Goal: Information Seeking & Learning: Learn about a topic

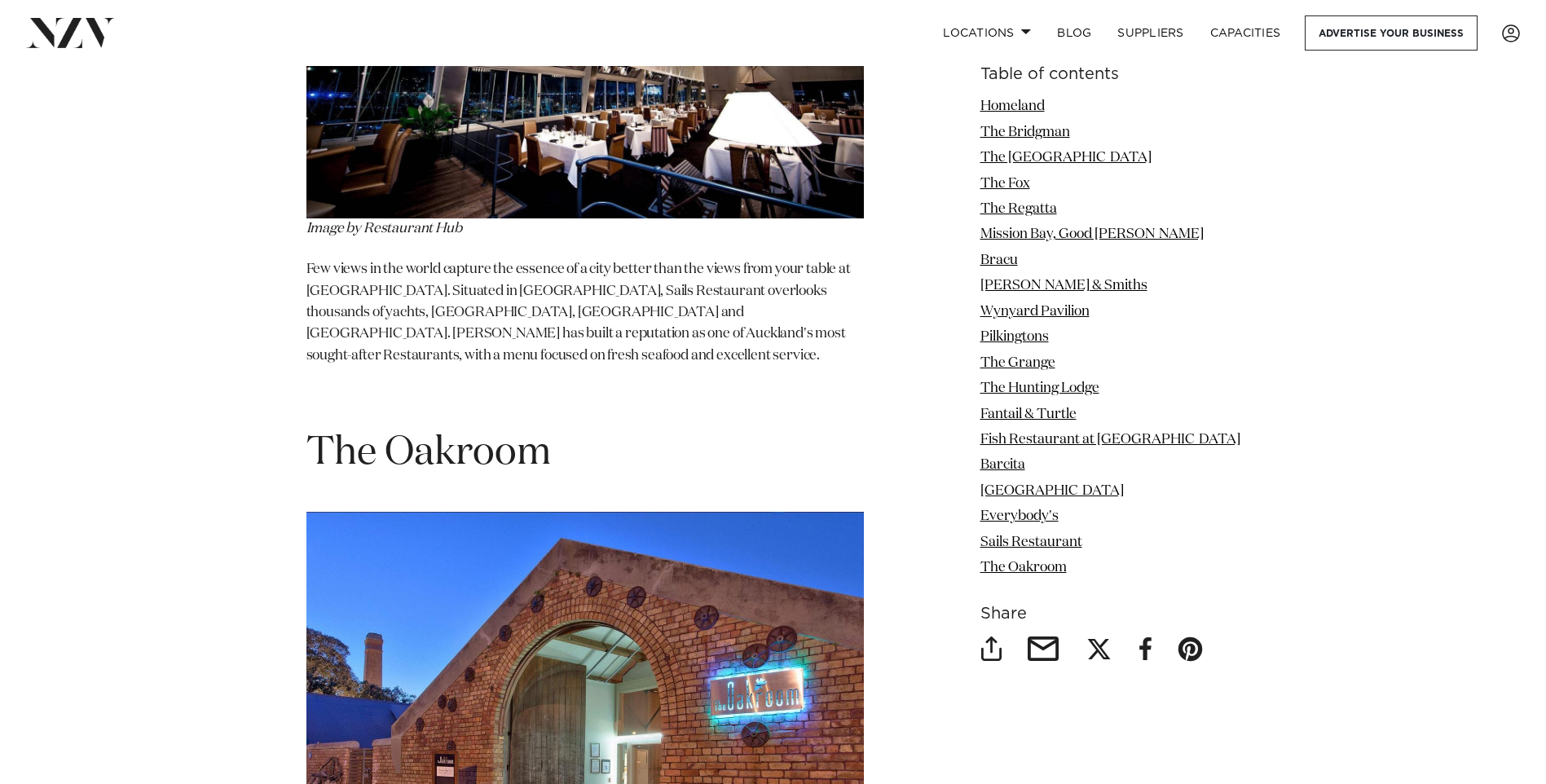
scroll to position [13200, 0]
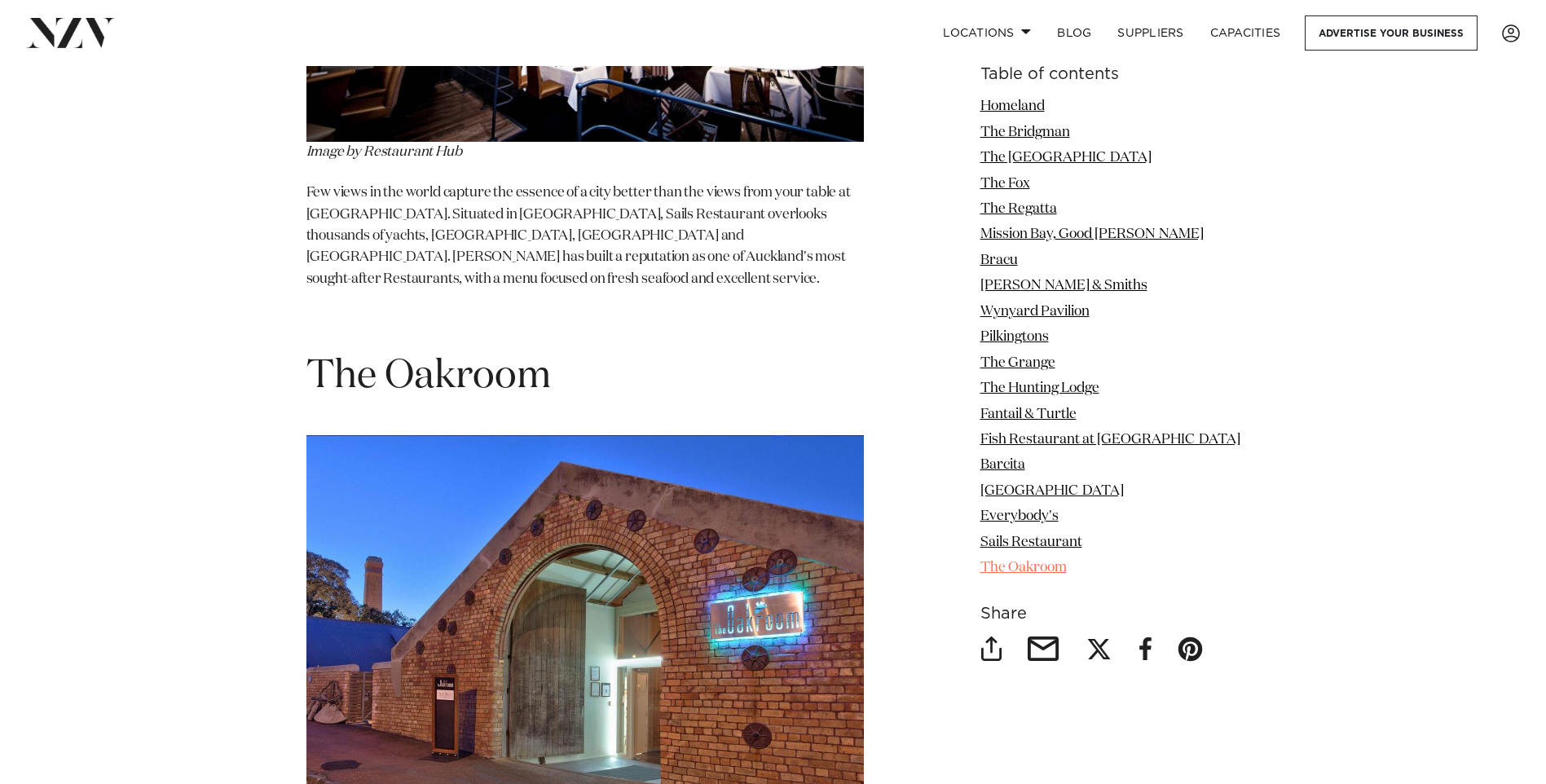
click at [1067, 566] on link "The Oakroom" at bounding box center [1024, 567] width 86 height 14
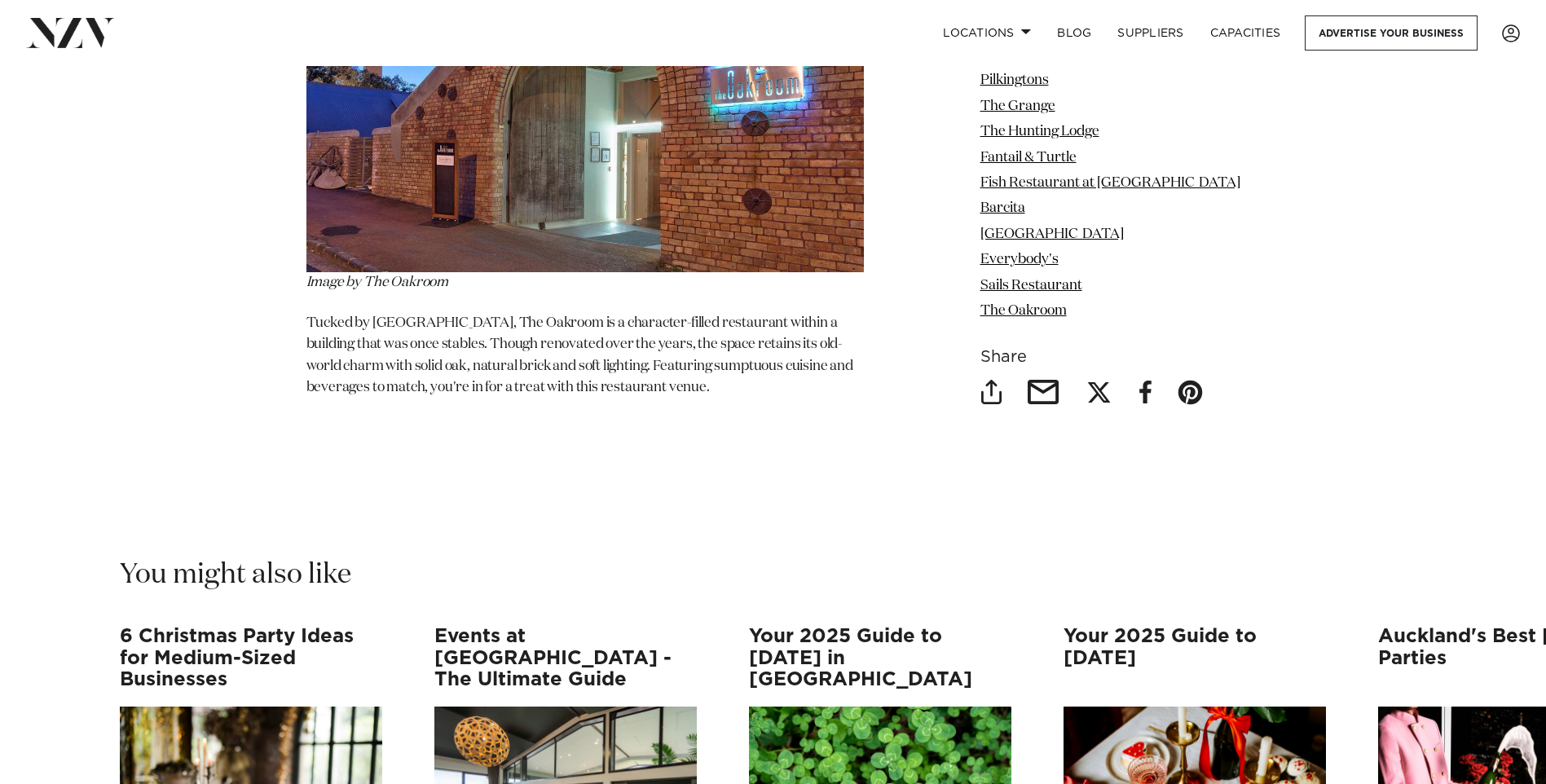
scroll to position [13852, 0]
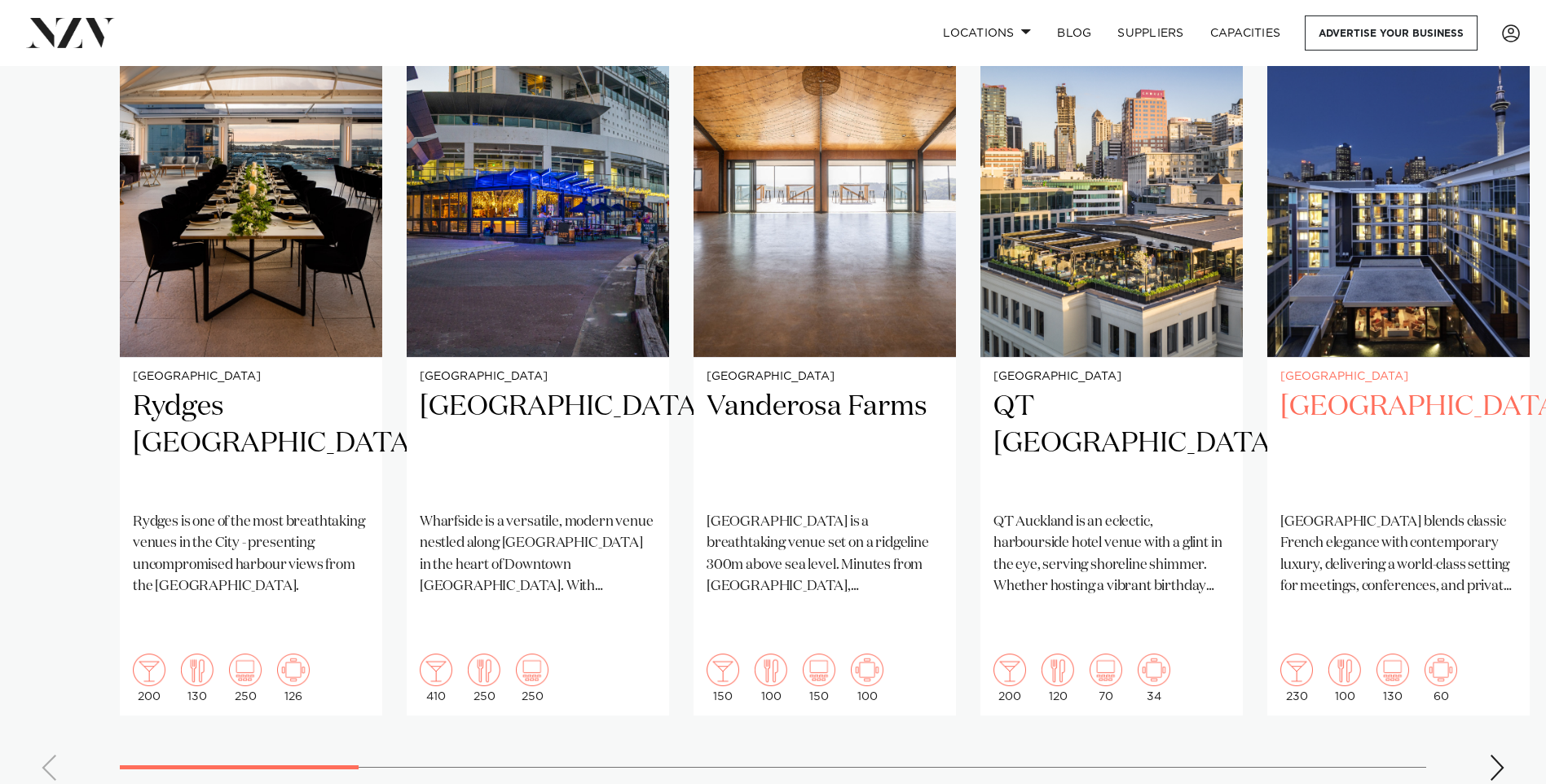
scroll to position [1222, 0]
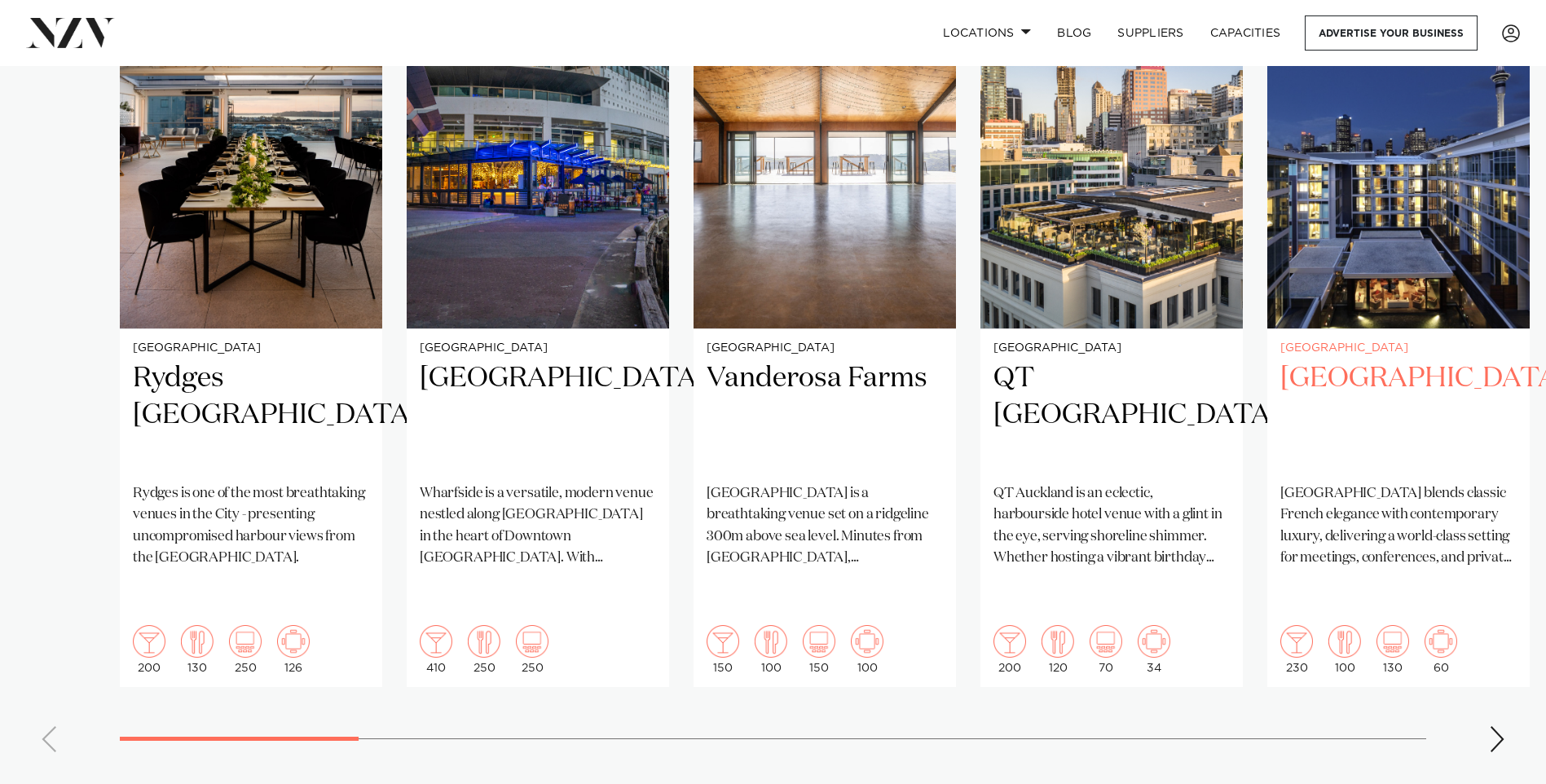
click at [1404, 382] on h2 "[GEOGRAPHIC_DATA]" at bounding box center [1398, 415] width 236 height 110
click at [1500, 726] on div "Next slide" at bounding box center [1497, 739] width 16 height 26
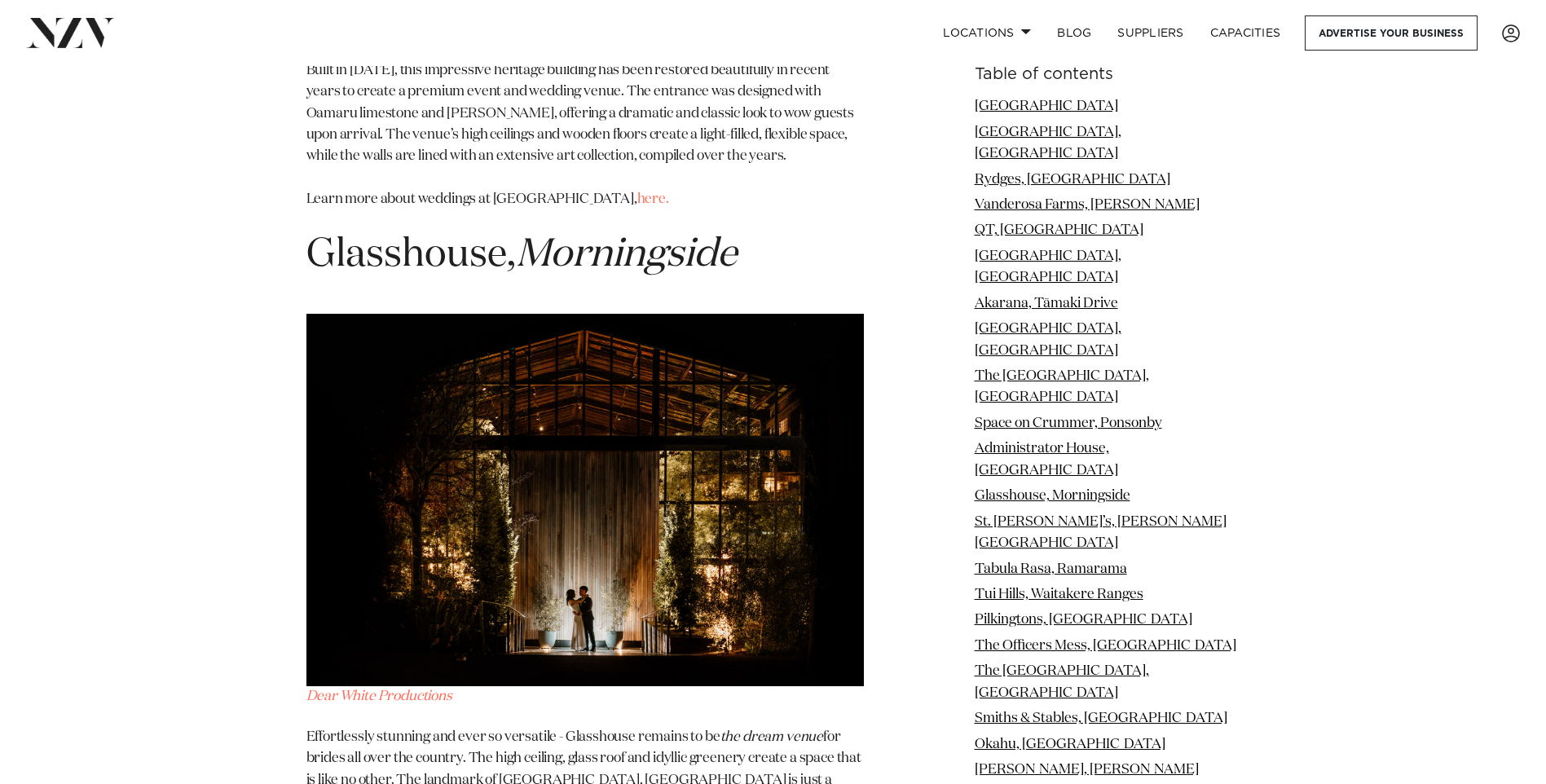
scroll to position [9208, 0]
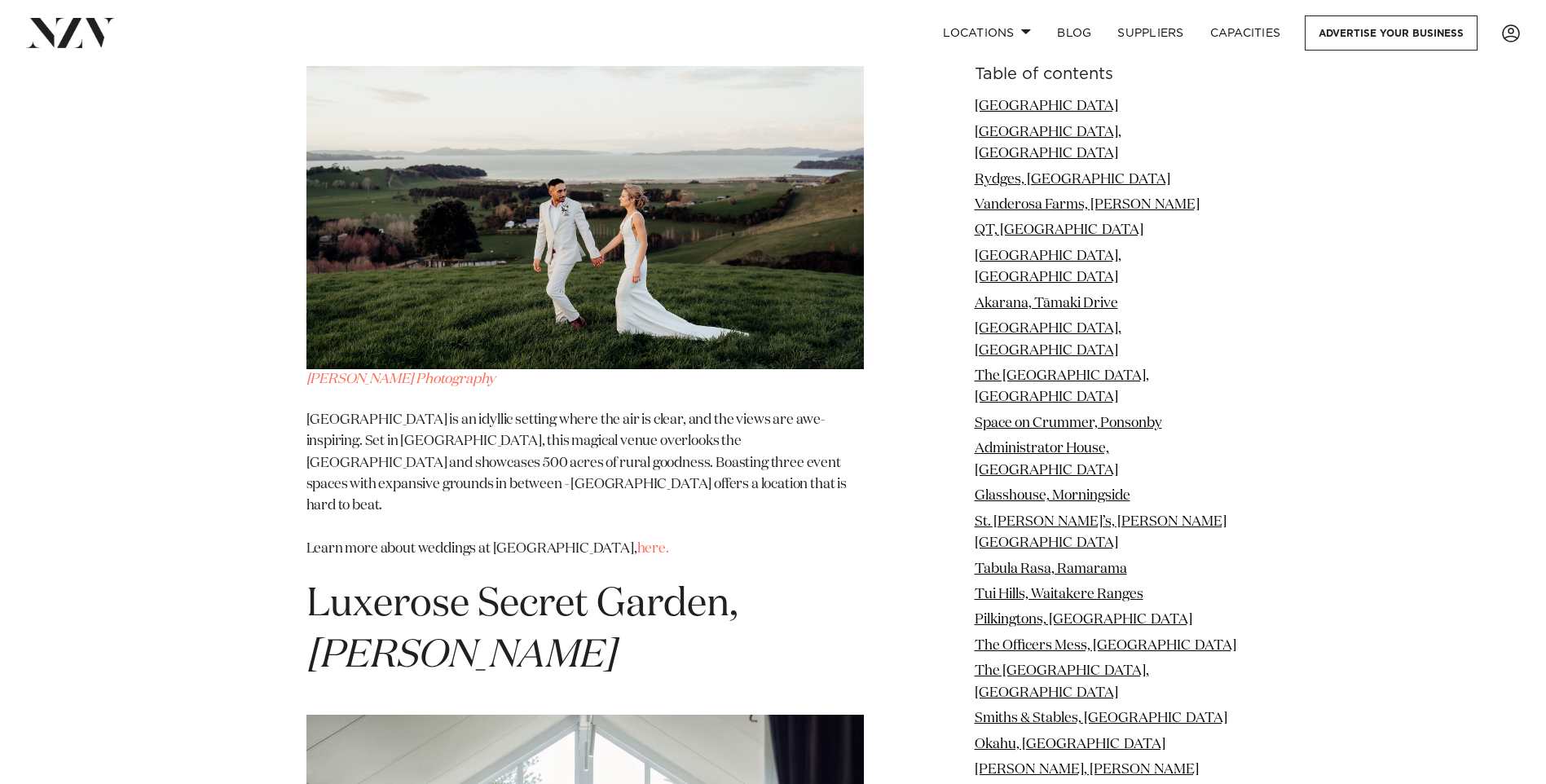
scroll to position [16052, 0]
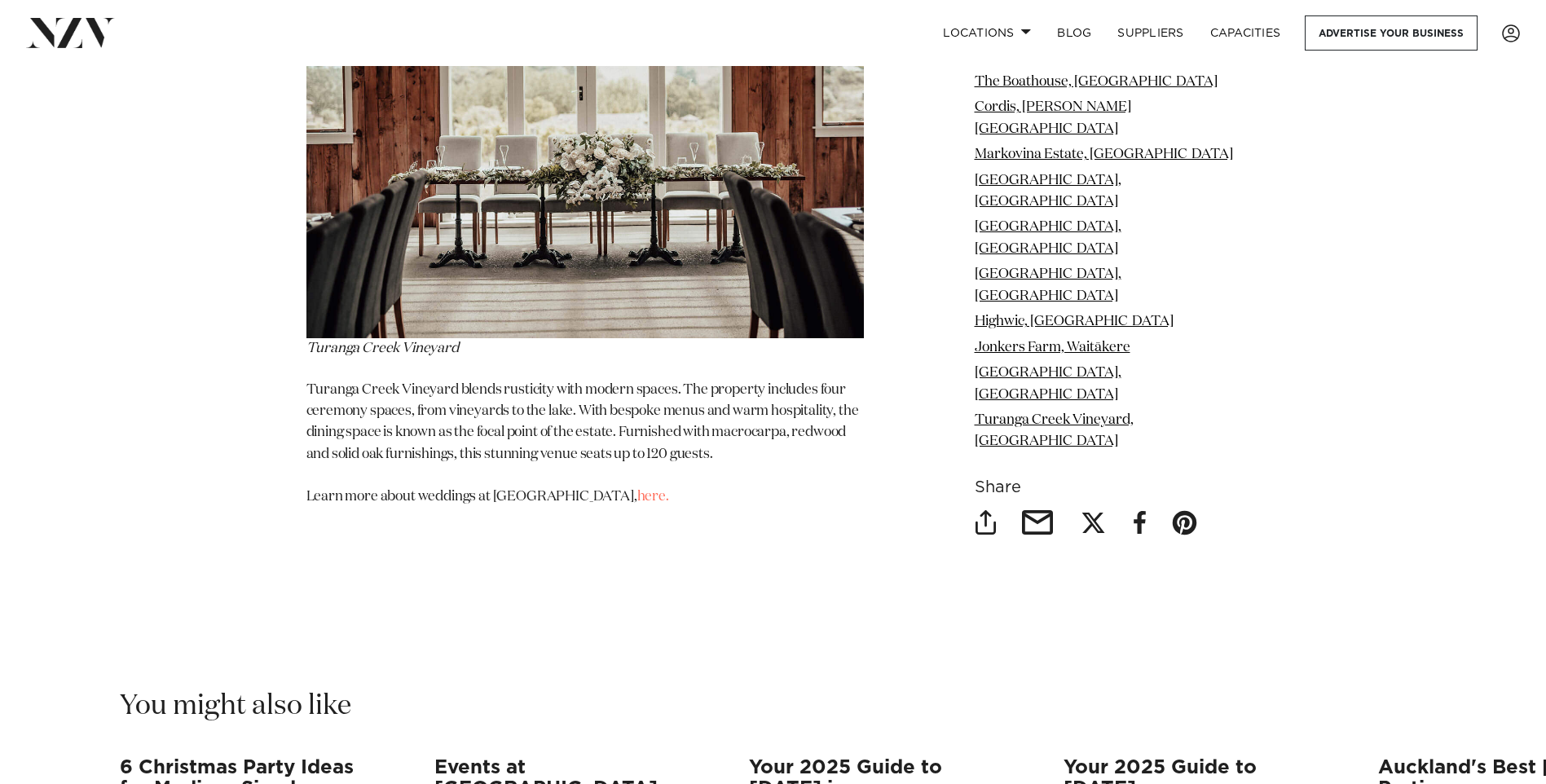
scroll to position [28601, 0]
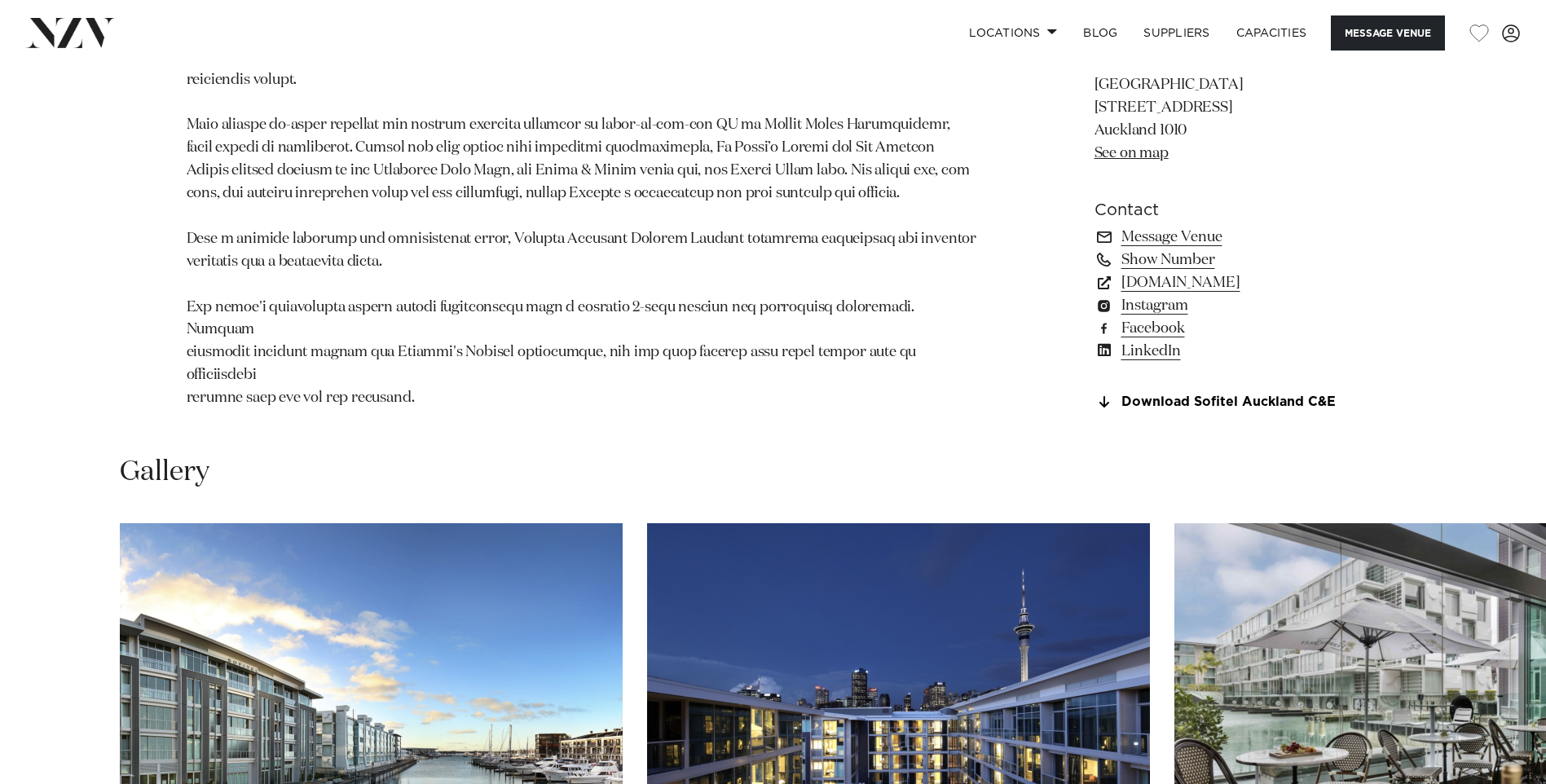
scroll to position [978, 0]
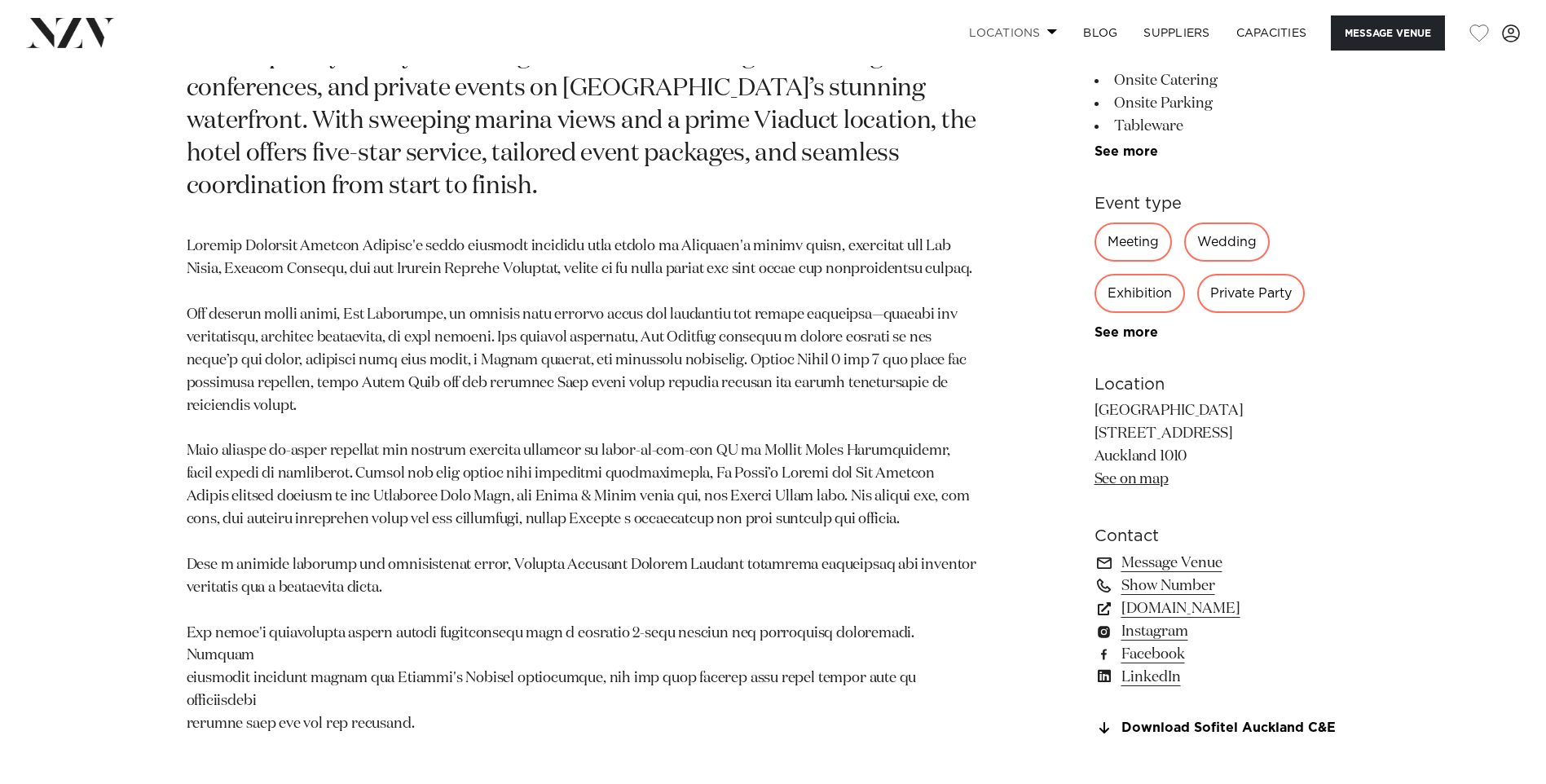
click at [1020, 33] on link "Locations" at bounding box center [1013, 33] width 114 height 35
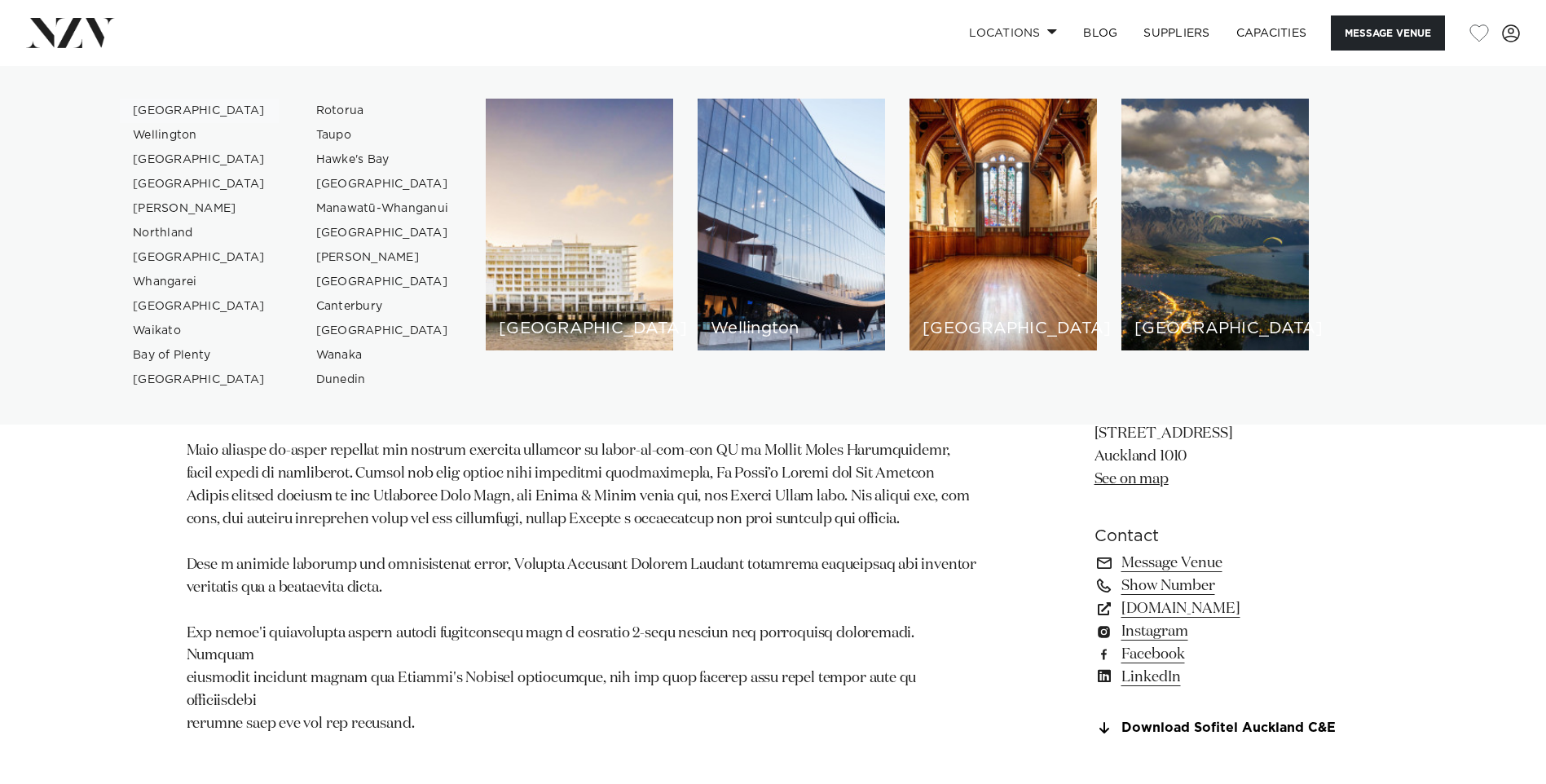
click at [182, 116] on link "[GEOGRAPHIC_DATA]" at bounding box center [199, 111] width 159 height 24
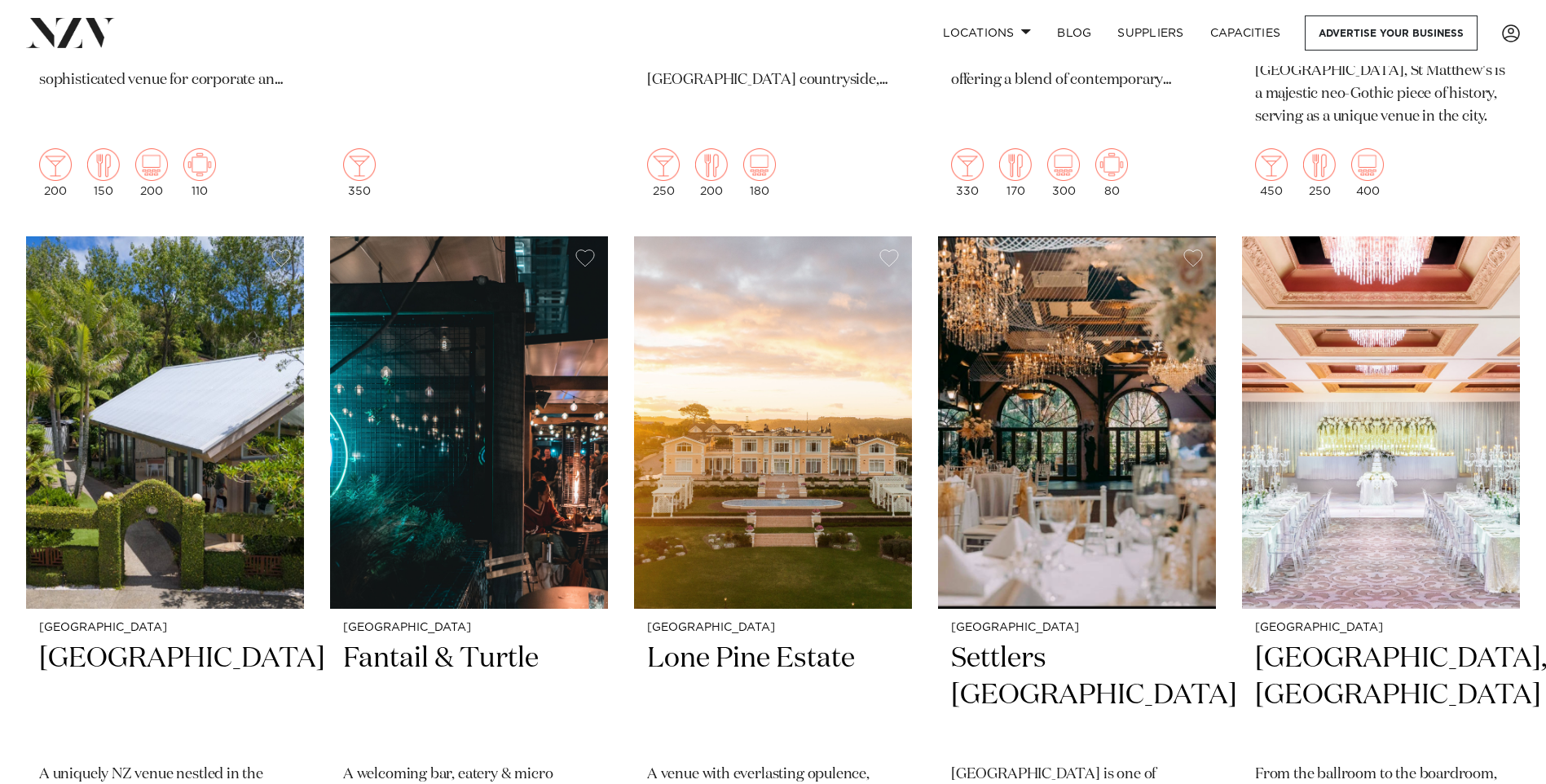
scroll to position [4319, 0]
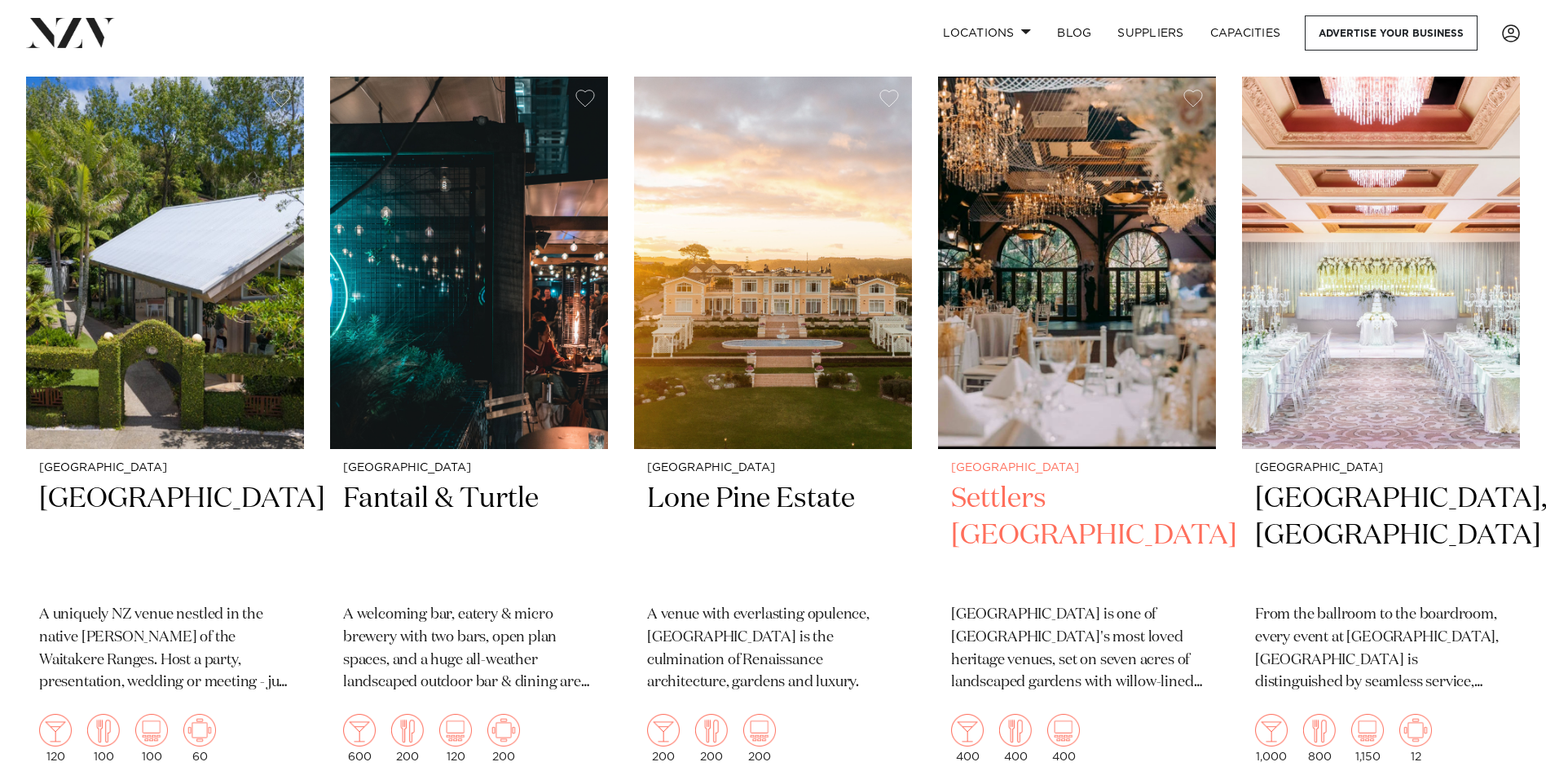
click at [1063, 481] on h2 "Settlers Country Manor" at bounding box center [1077, 535] width 252 height 110
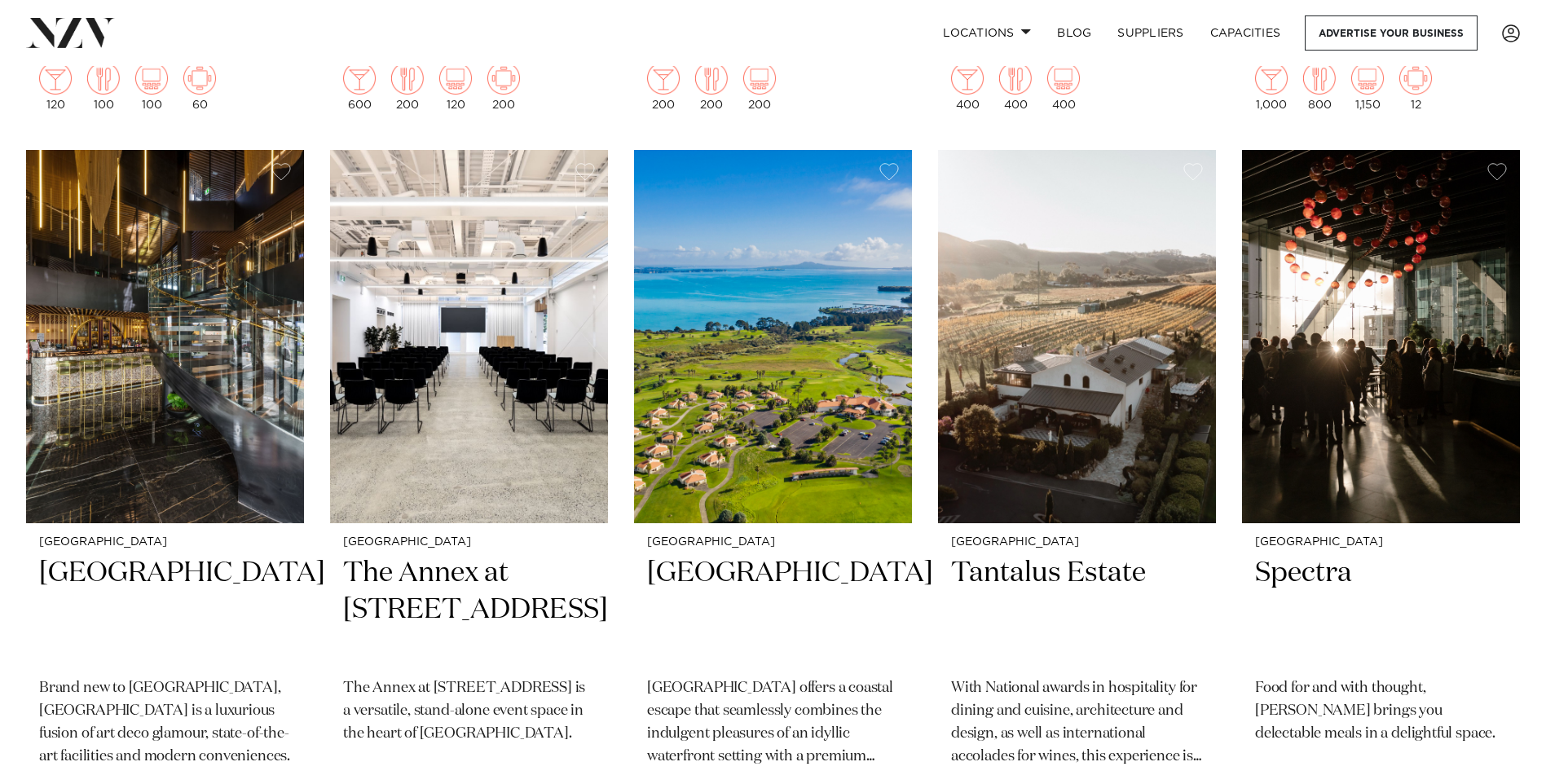
scroll to position [5052, 0]
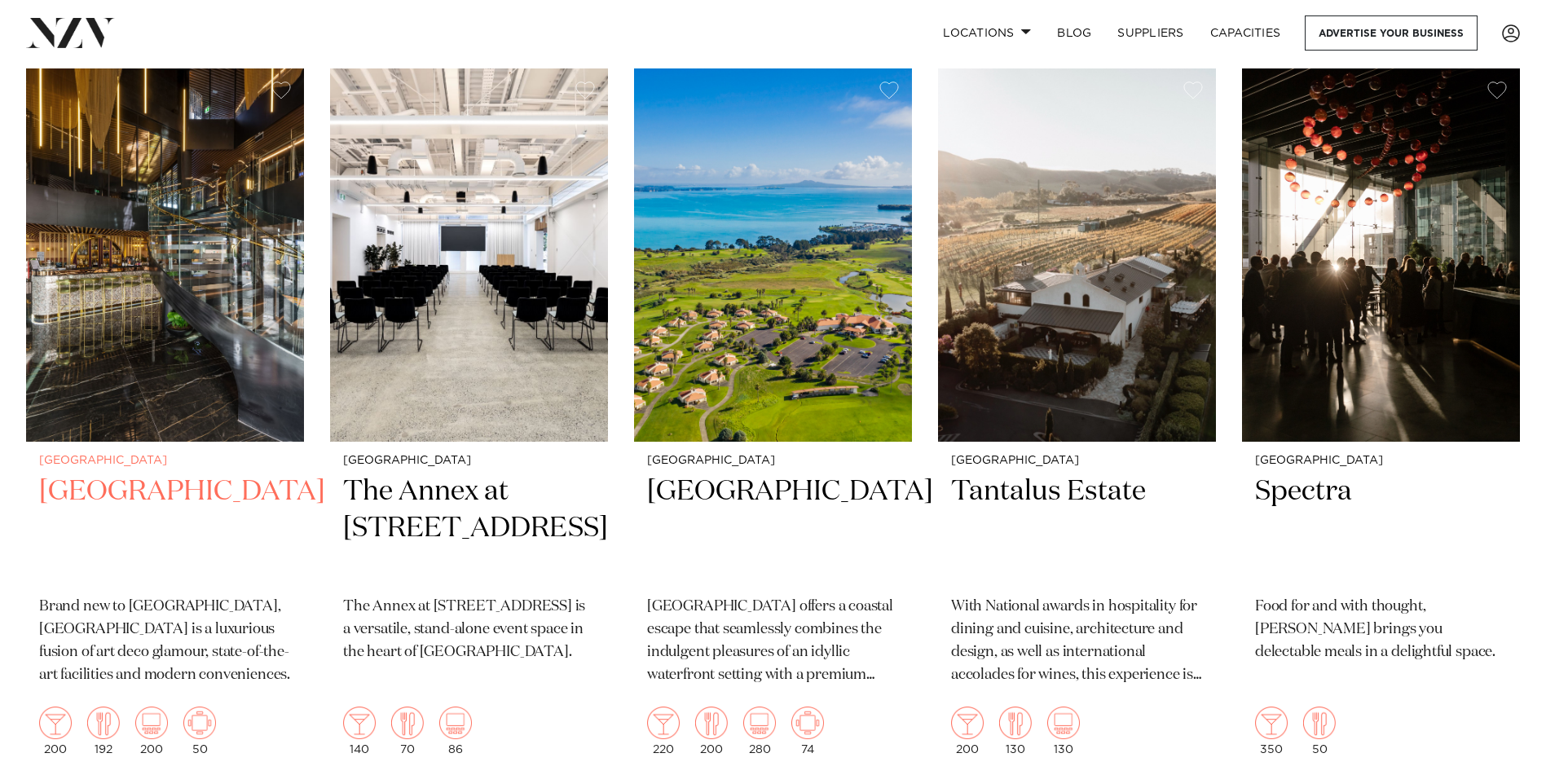
click at [157, 473] on h2 "SOHO Hotel Auckland" at bounding box center [165, 528] width 252 height 110
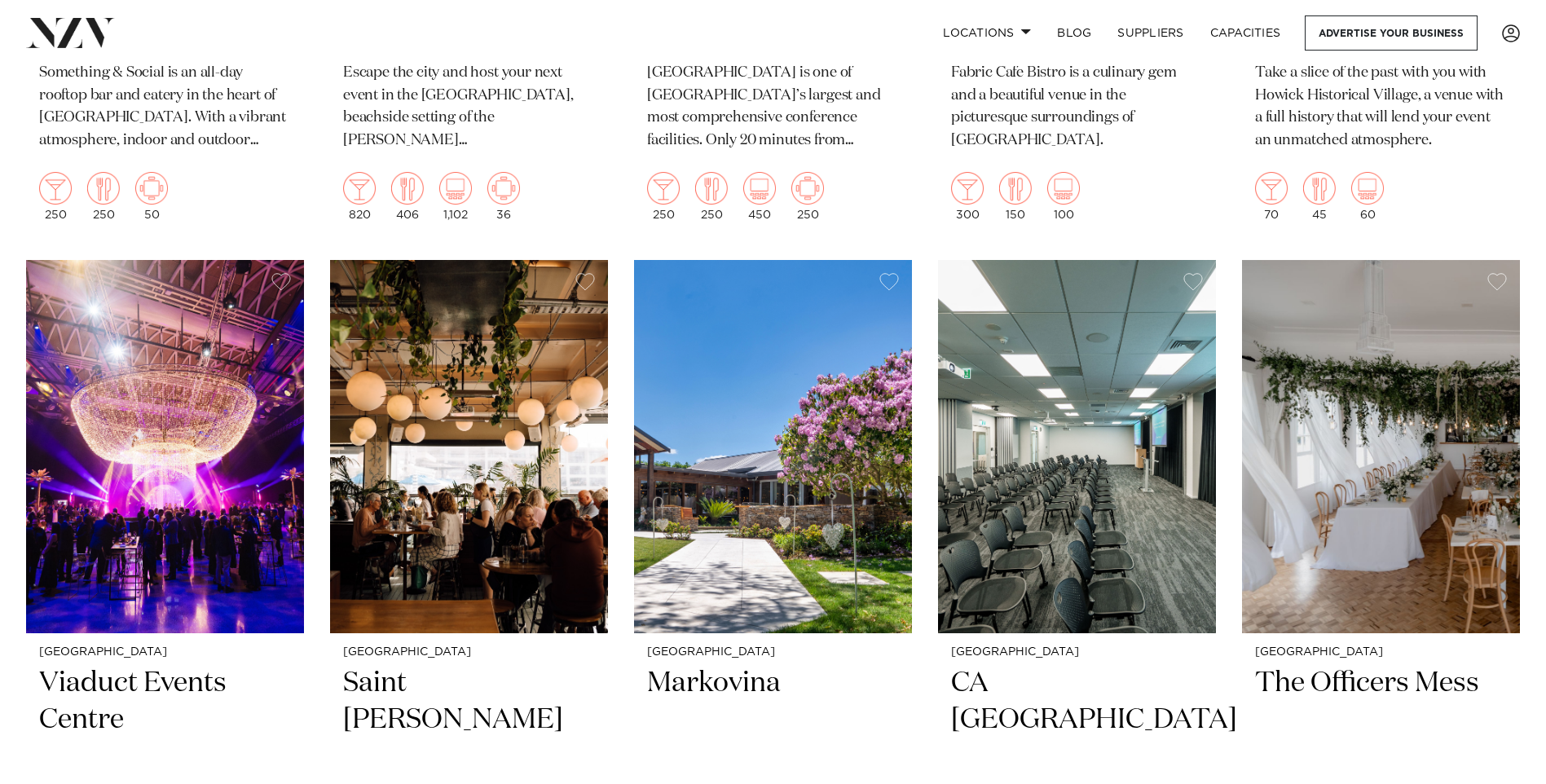
scroll to position [10022, 0]
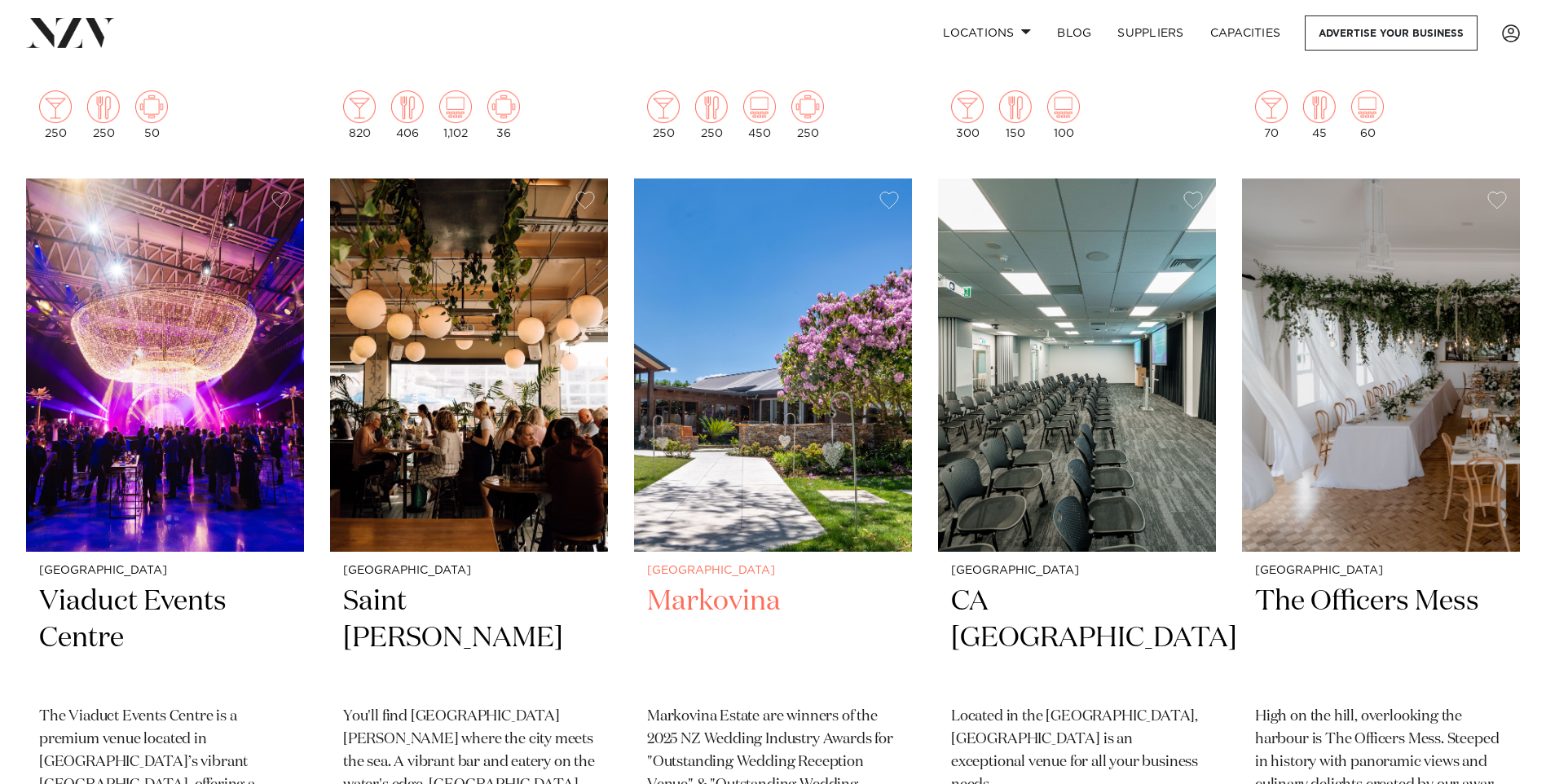
click at [738, 584] on h2 "Markovina" at bounding box center [773, 638] width 252 height 110
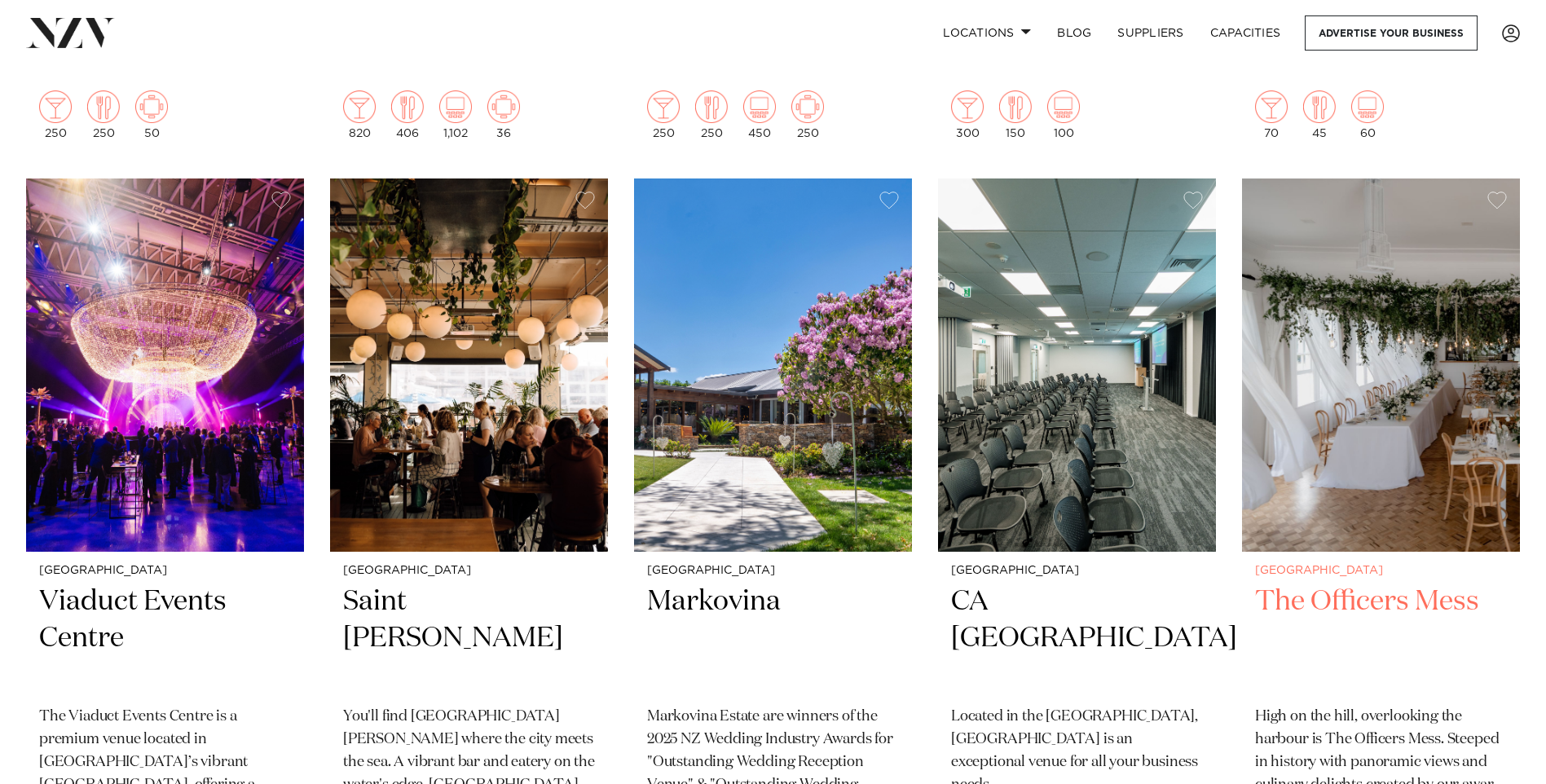
click at [1379, 584] on h2 "The Officers Mess" at bounding box center [1381, 638] width 252 height 110
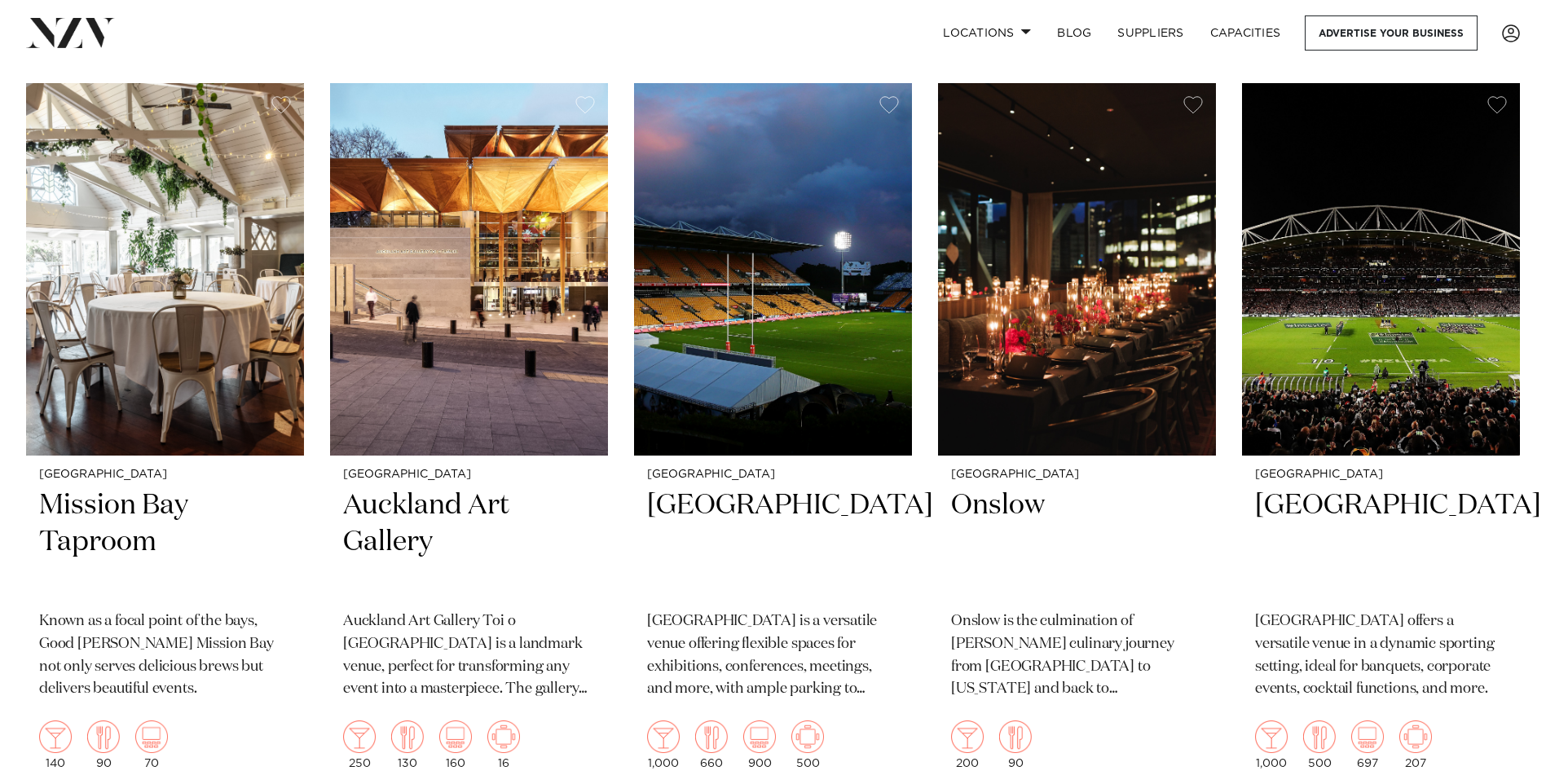
scroll to position [11570, 0]
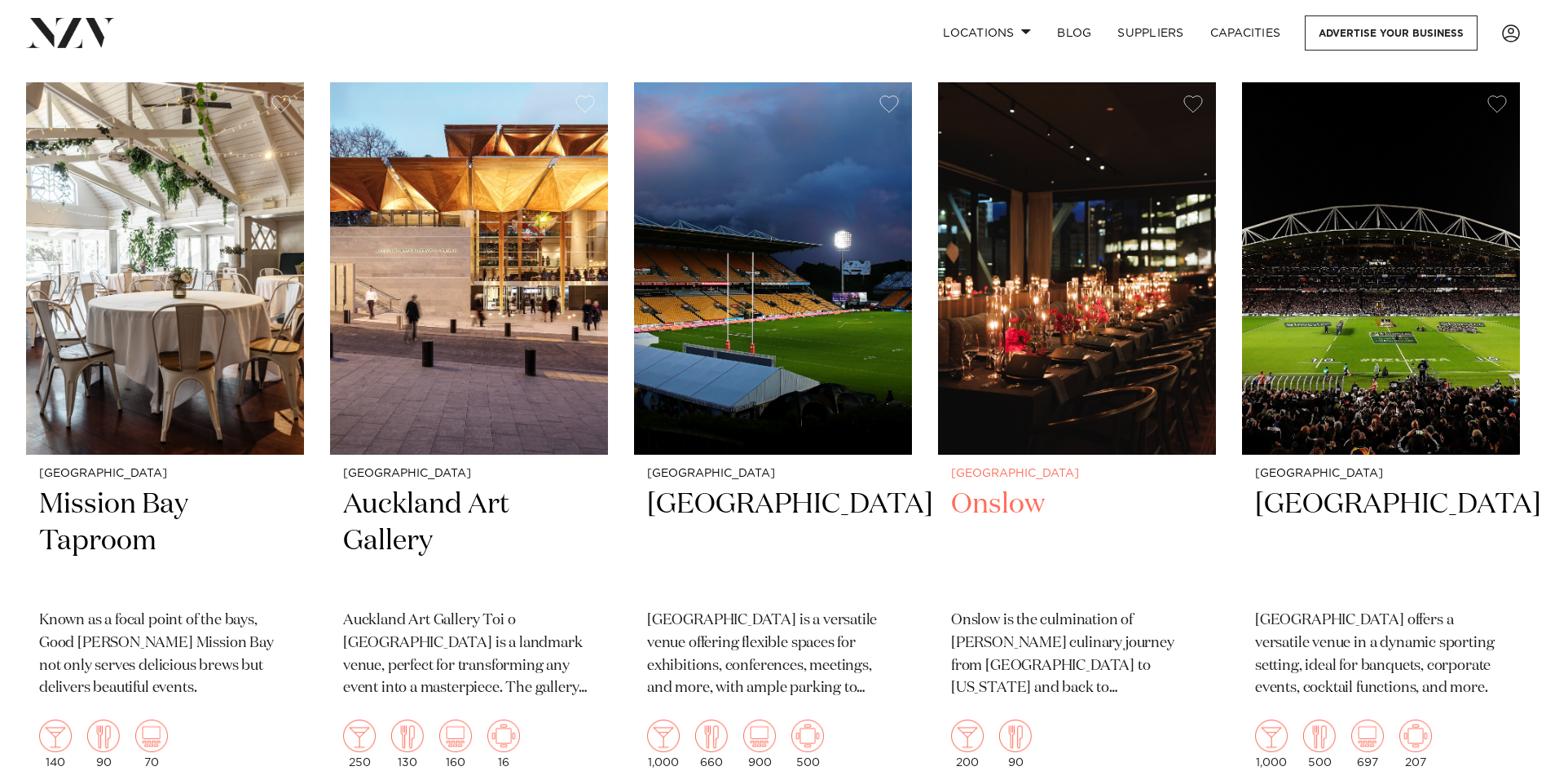
click at [998, 487] on h2 "Onslow" at bounding box center [1077, 541] width 252 height 110
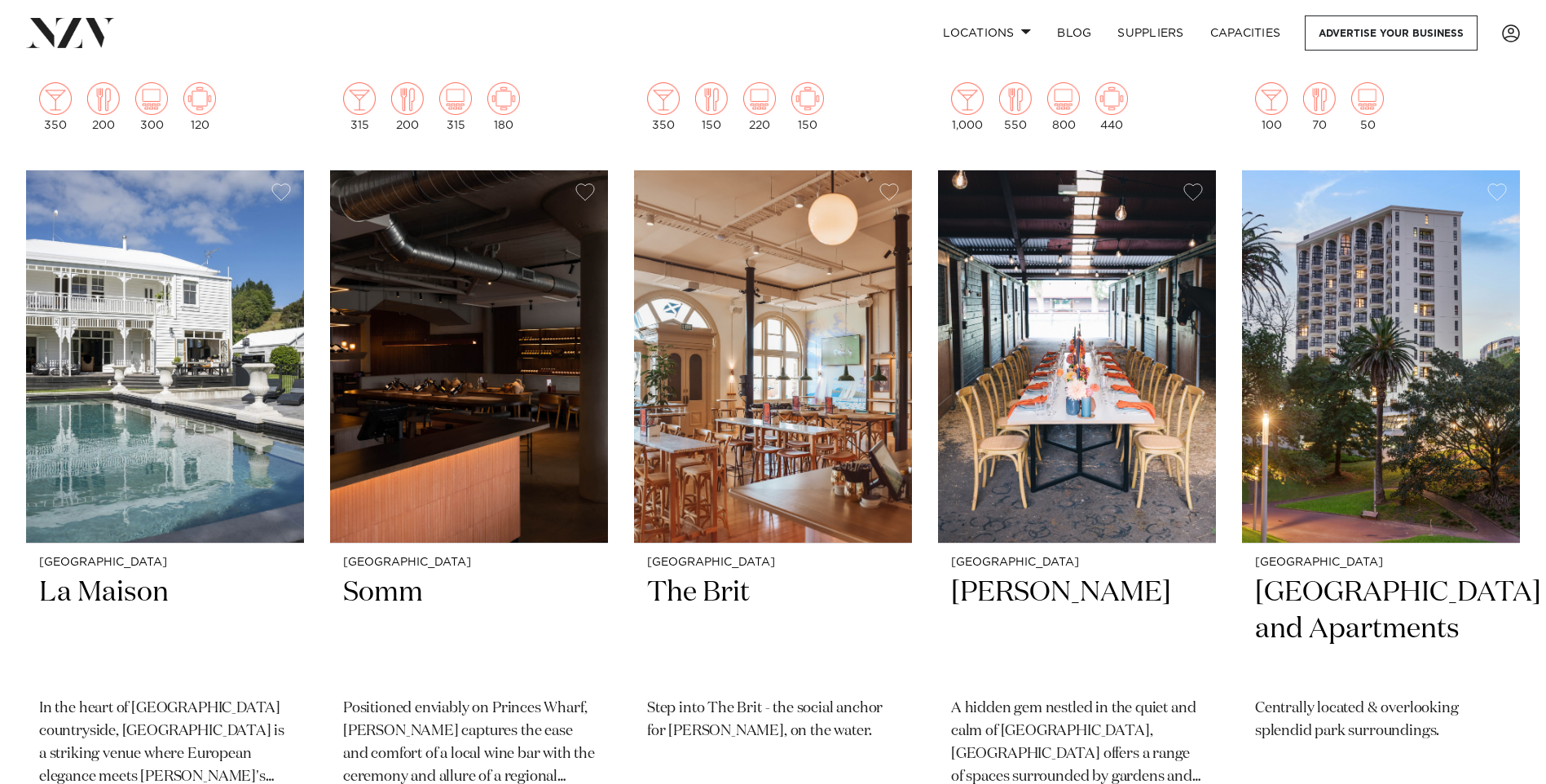
scroll to position [13689, 0]
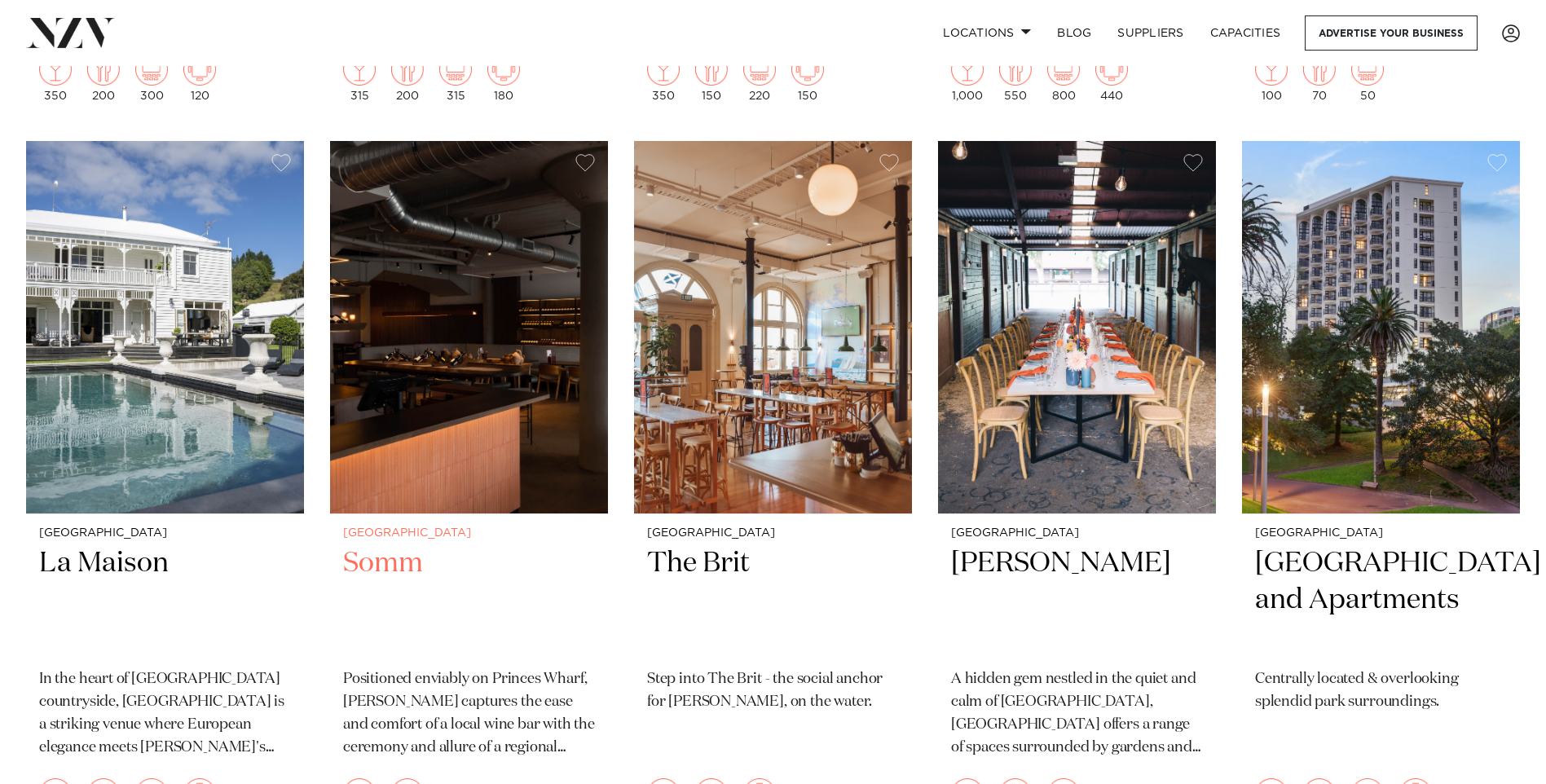
click at [381, 545] on h2 "Somm" at bounding box center [469, 600] width 252 height 110
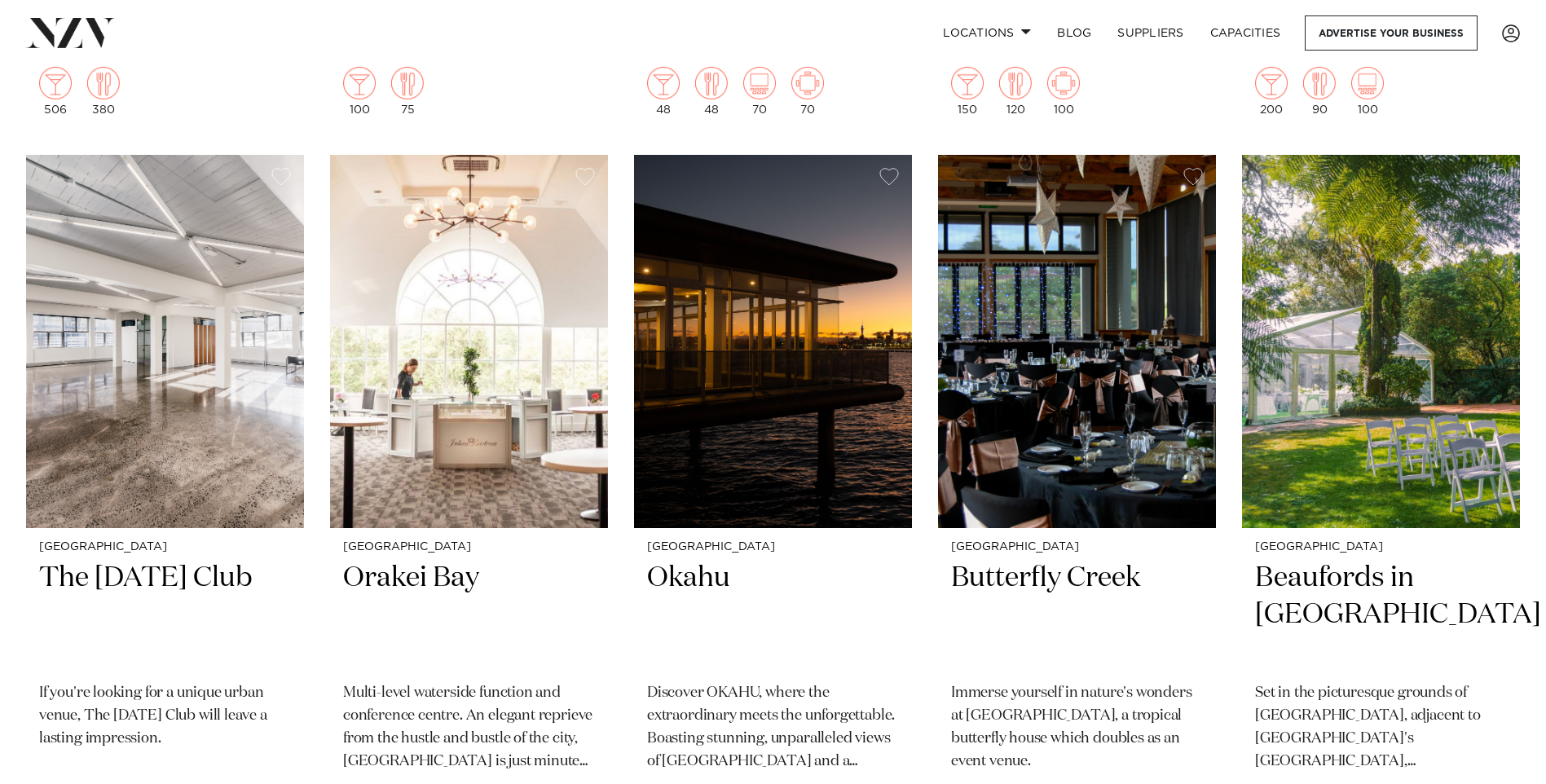
scroll to position [15156, 0]
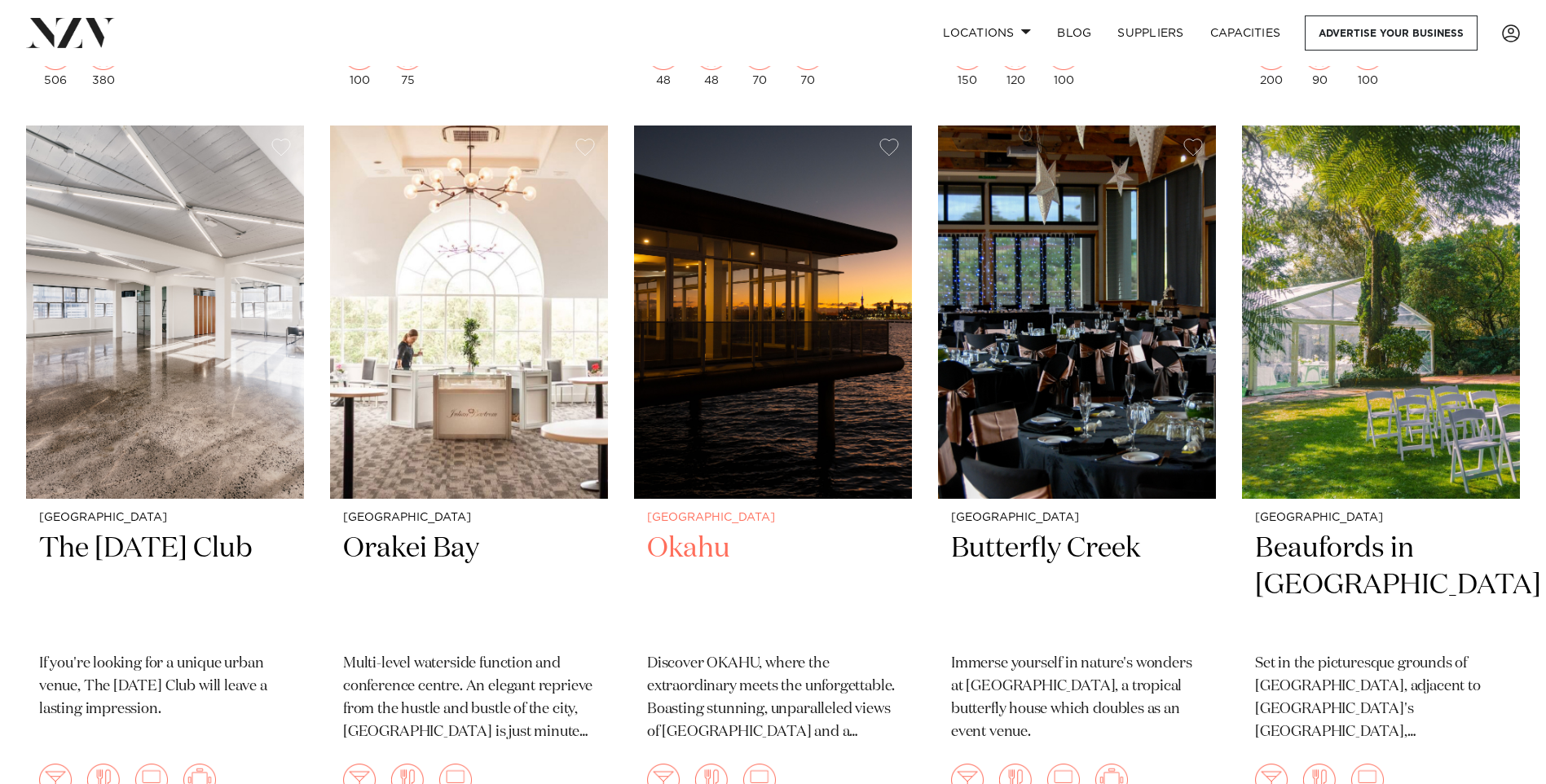
click at [691, 531] on h2 "Okahu" at bounding box center [773, 585] width 252 height 110
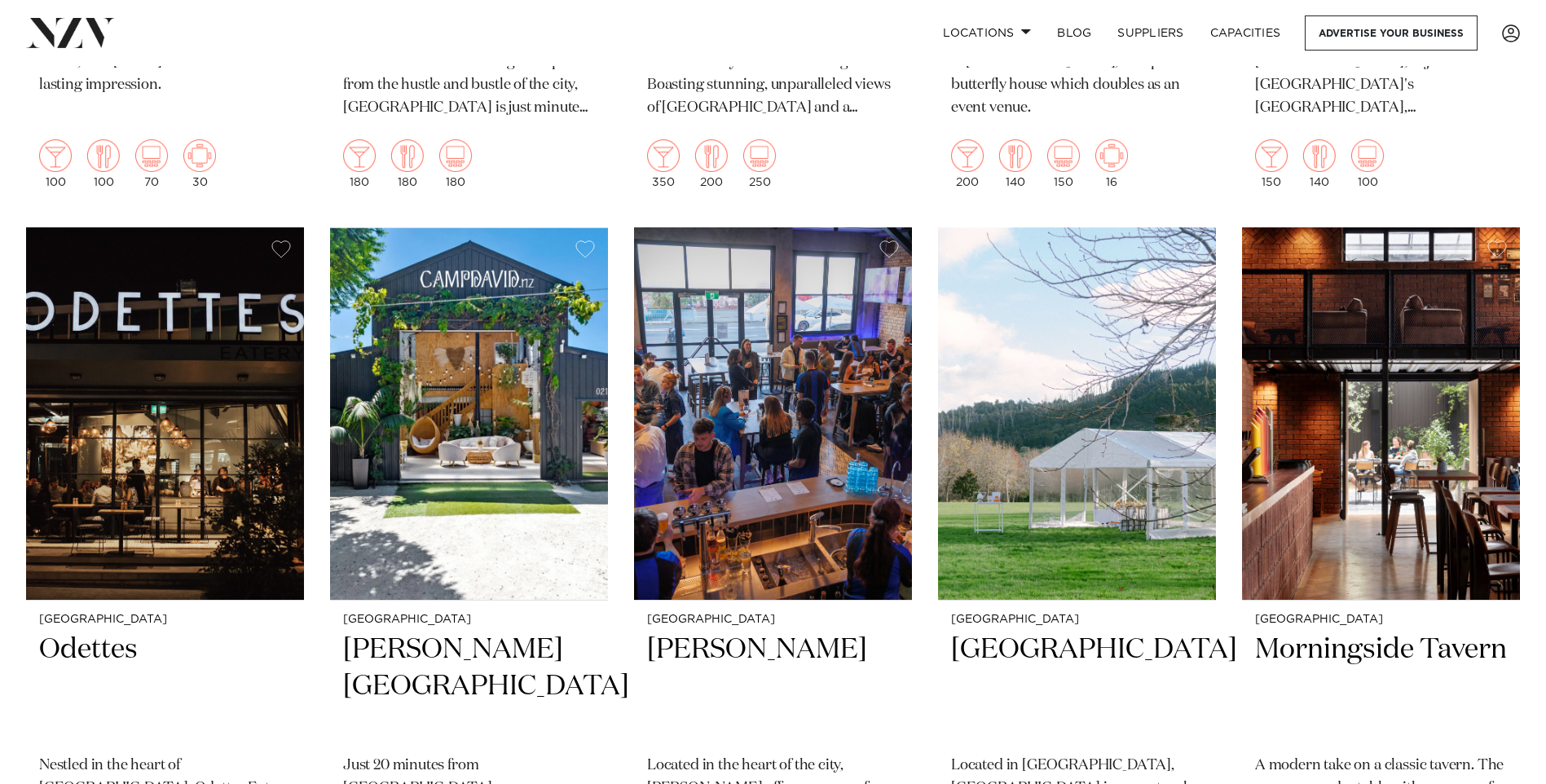
scroll to position [15808, 0]
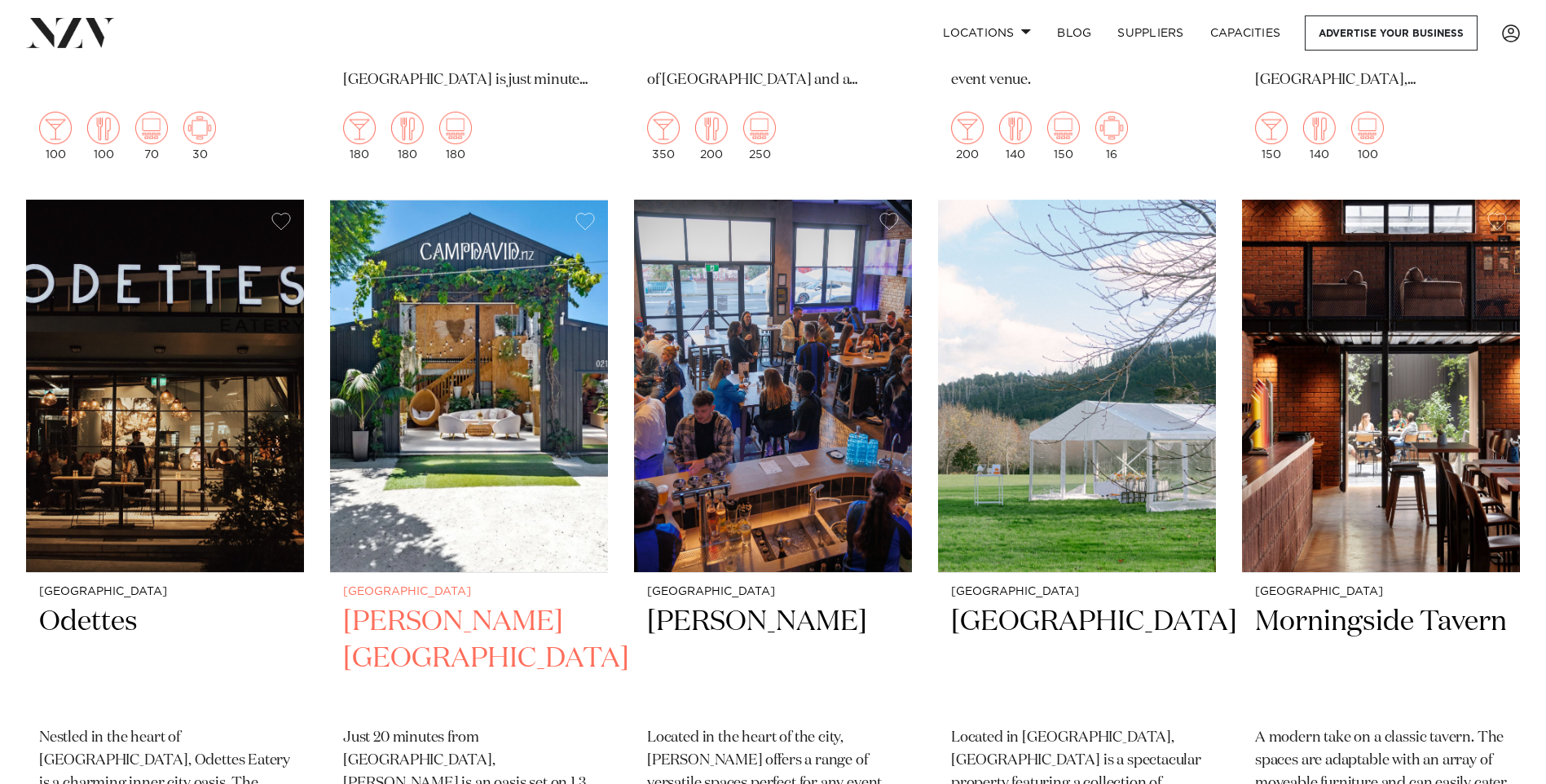
click at [412, 604] on h2 "Camp David Gardens" at bounding box center [469, 658] width 252 height 110
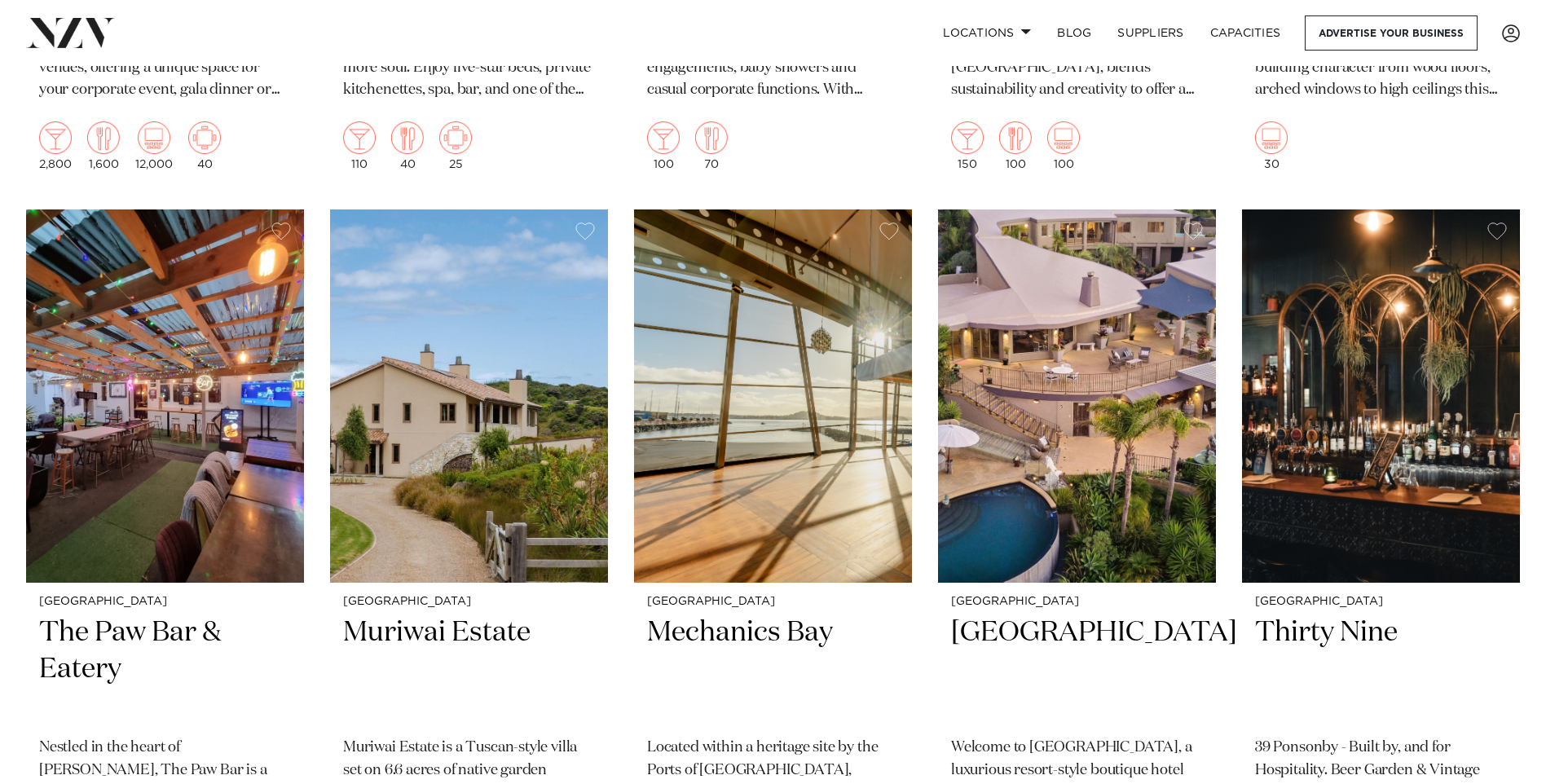
scroll to position [17274, 0]
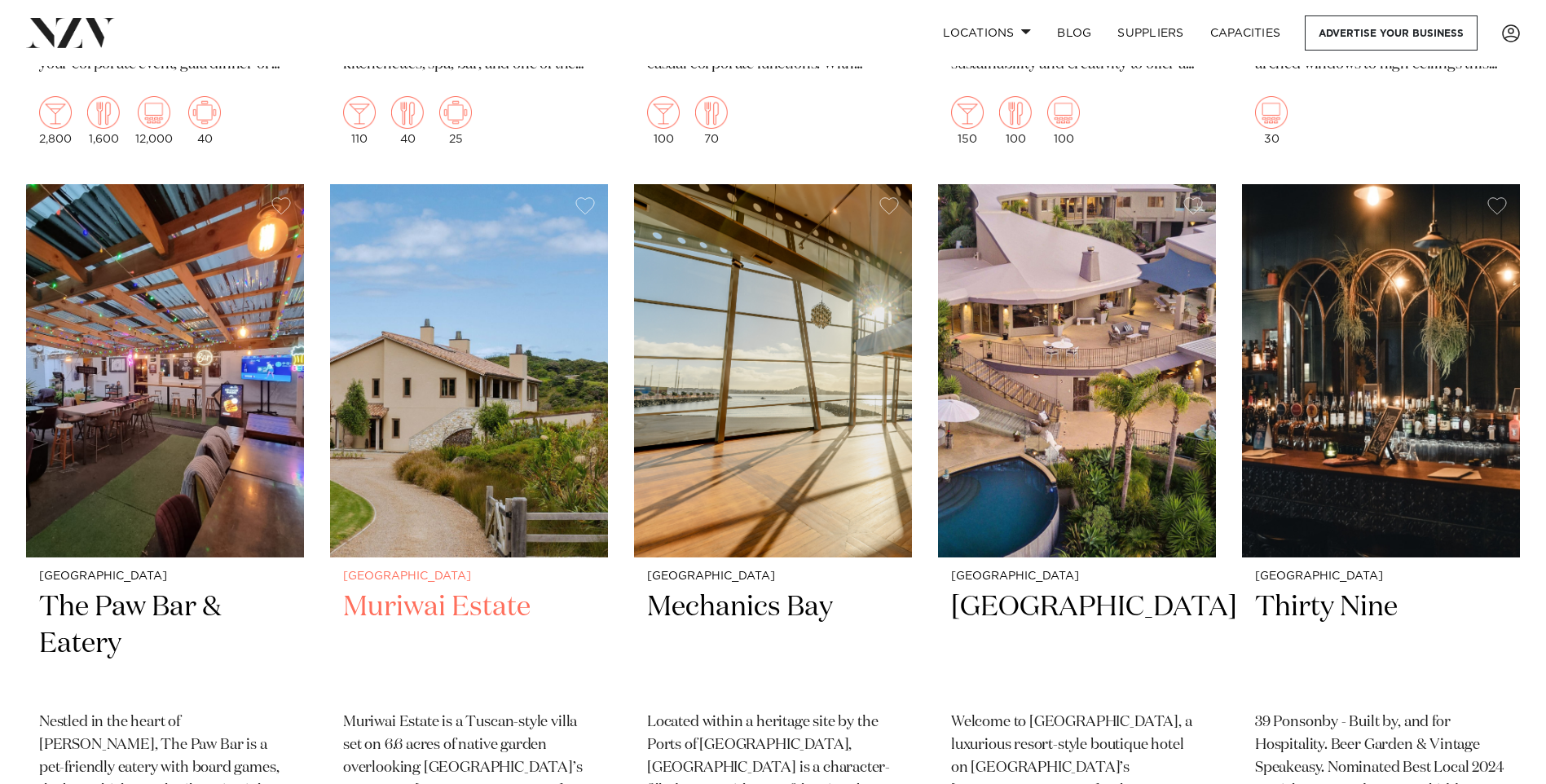
click at [446, 589] on h2 "Muriwai Estate" at bounding box center [469, 644] width 252 height 110
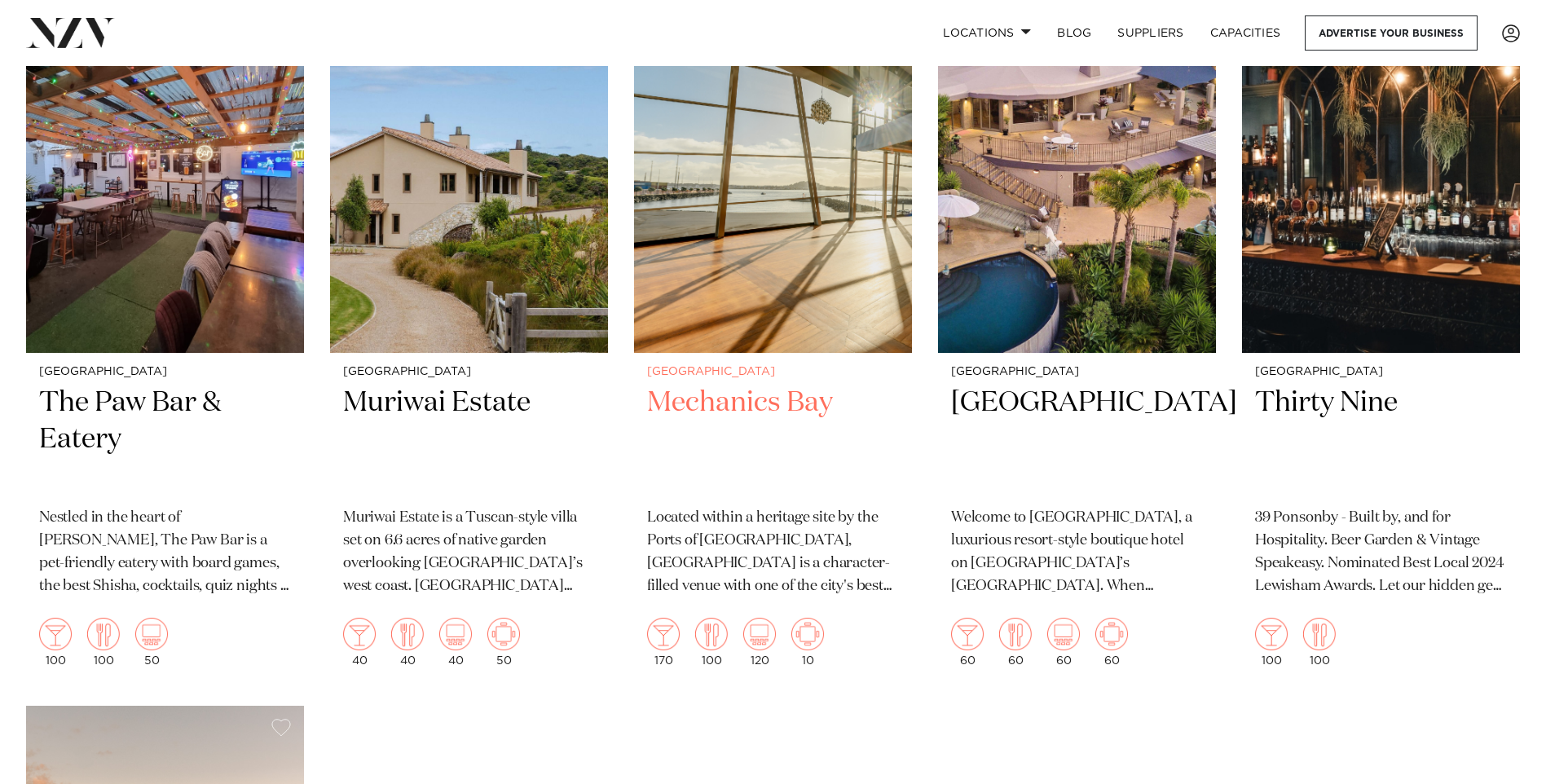
scroll to position [17519, 0]
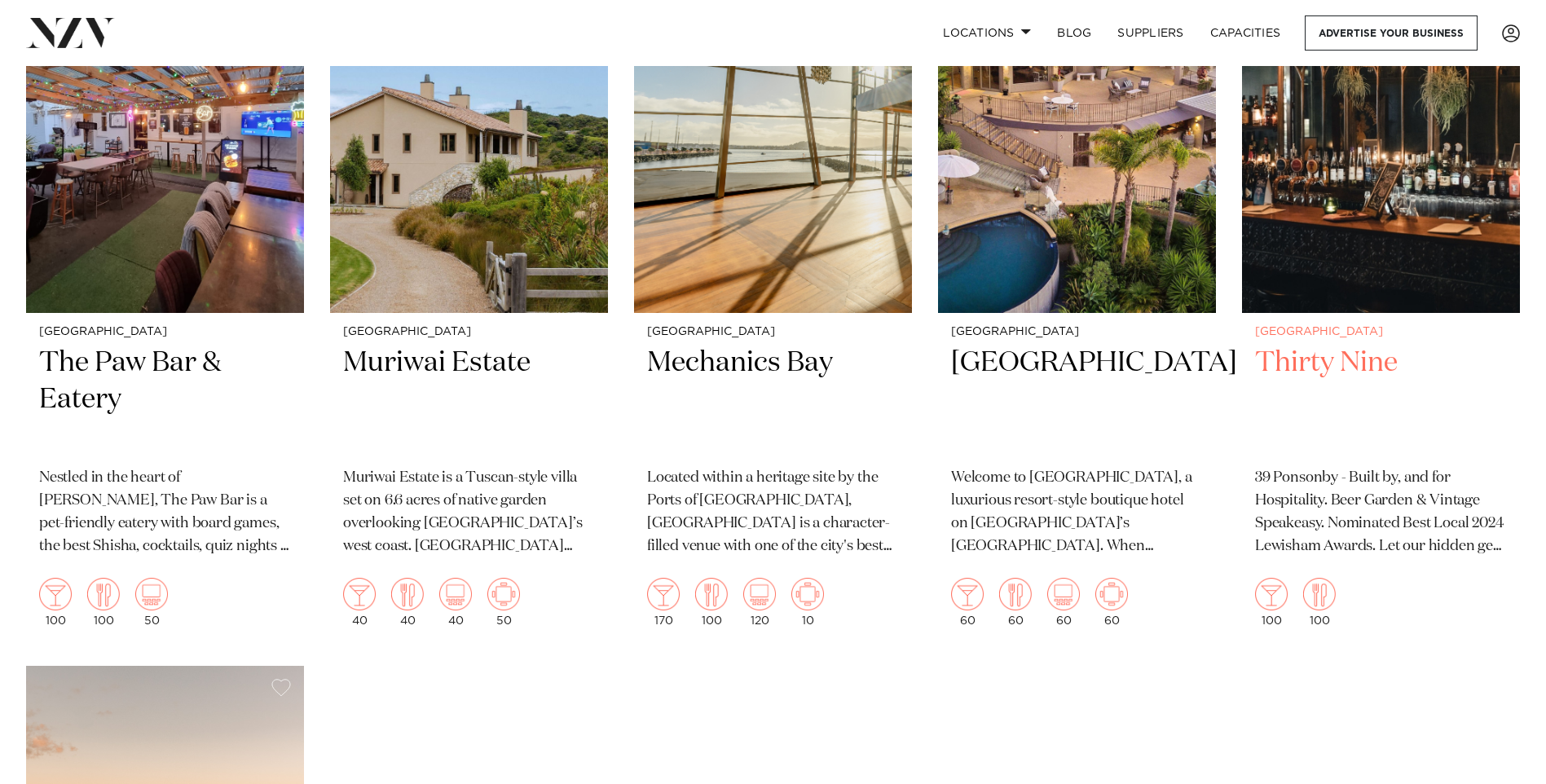
click at [1321, 345] on h2 "Thirty Nine" at bounding box center [1381, 399] width 252 height 110
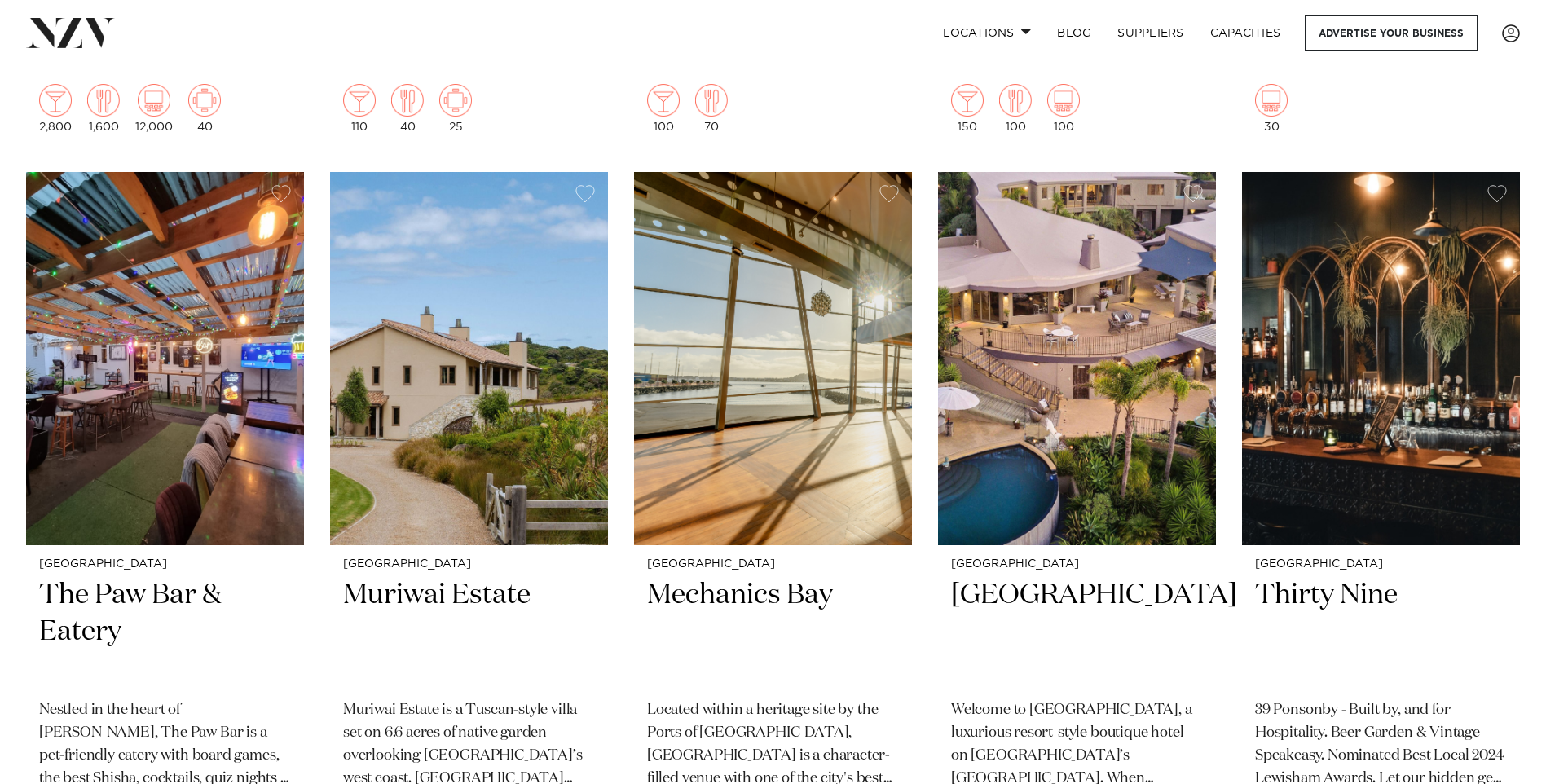
scroll to position [17111, 0]
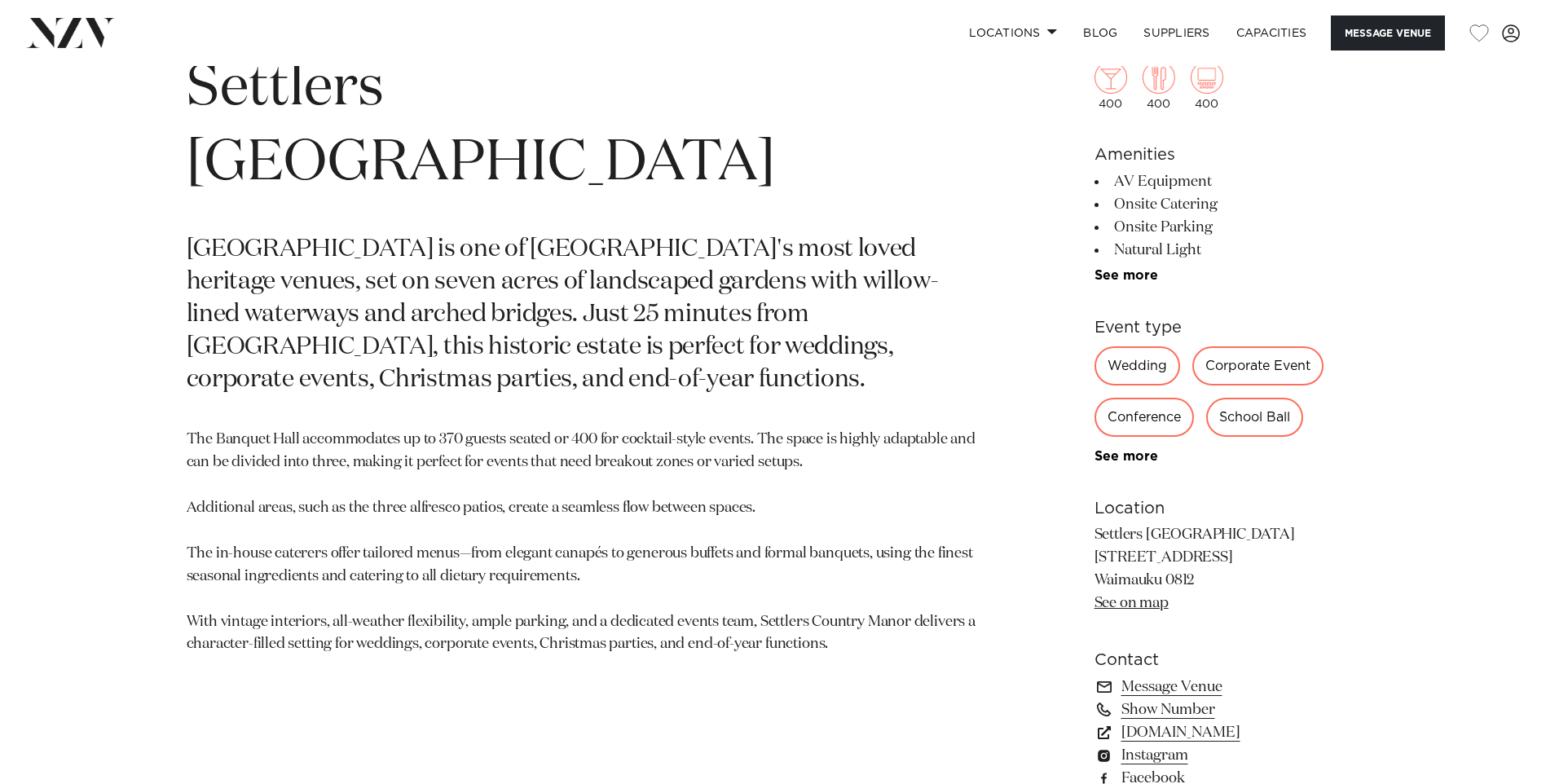
scroll to position [1059, 0]
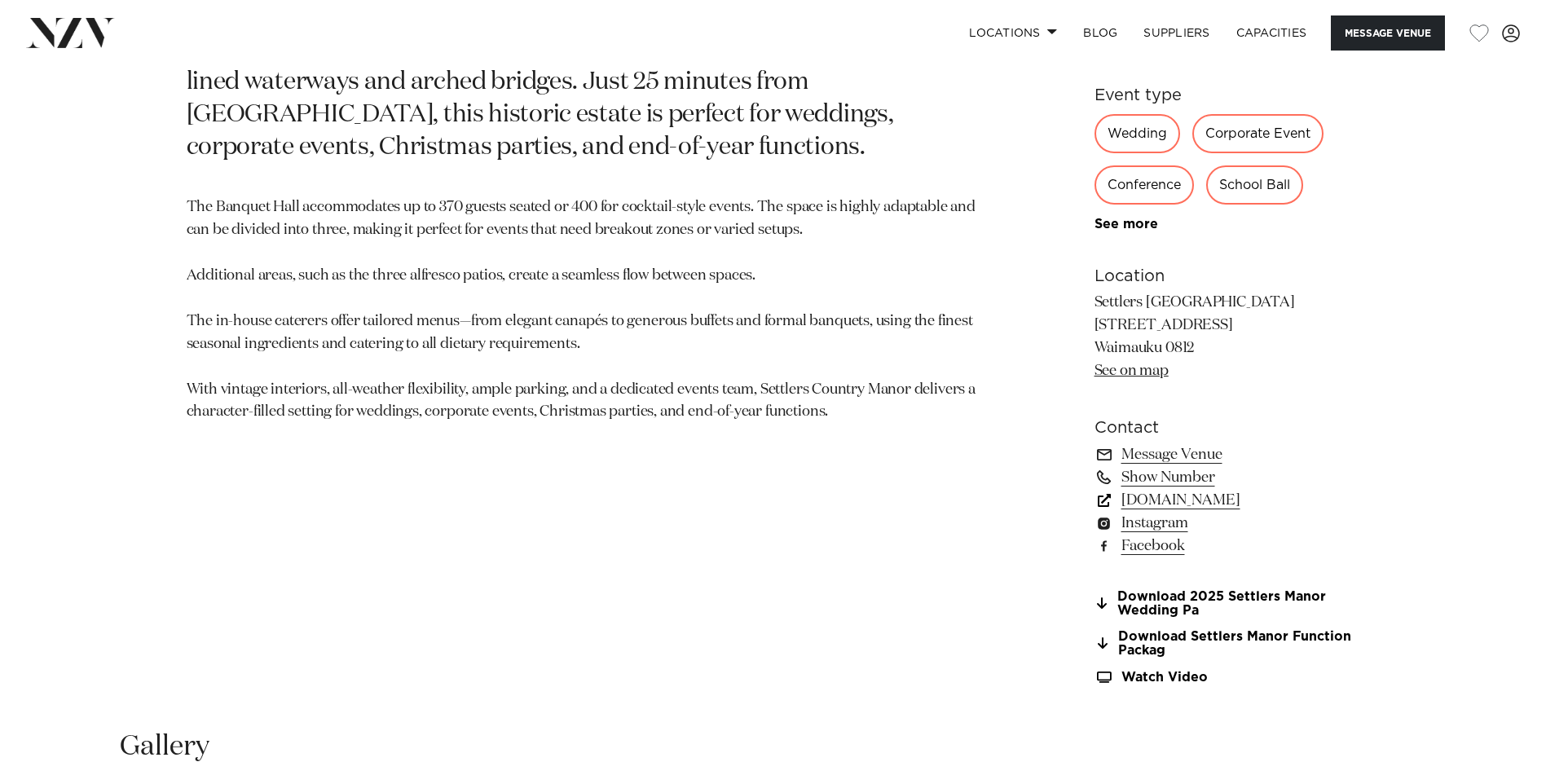
click at [1297, 502] on link "www.settlerscountrymanor.co.nz" at bounding box center [1227, 500] width 266 height 23
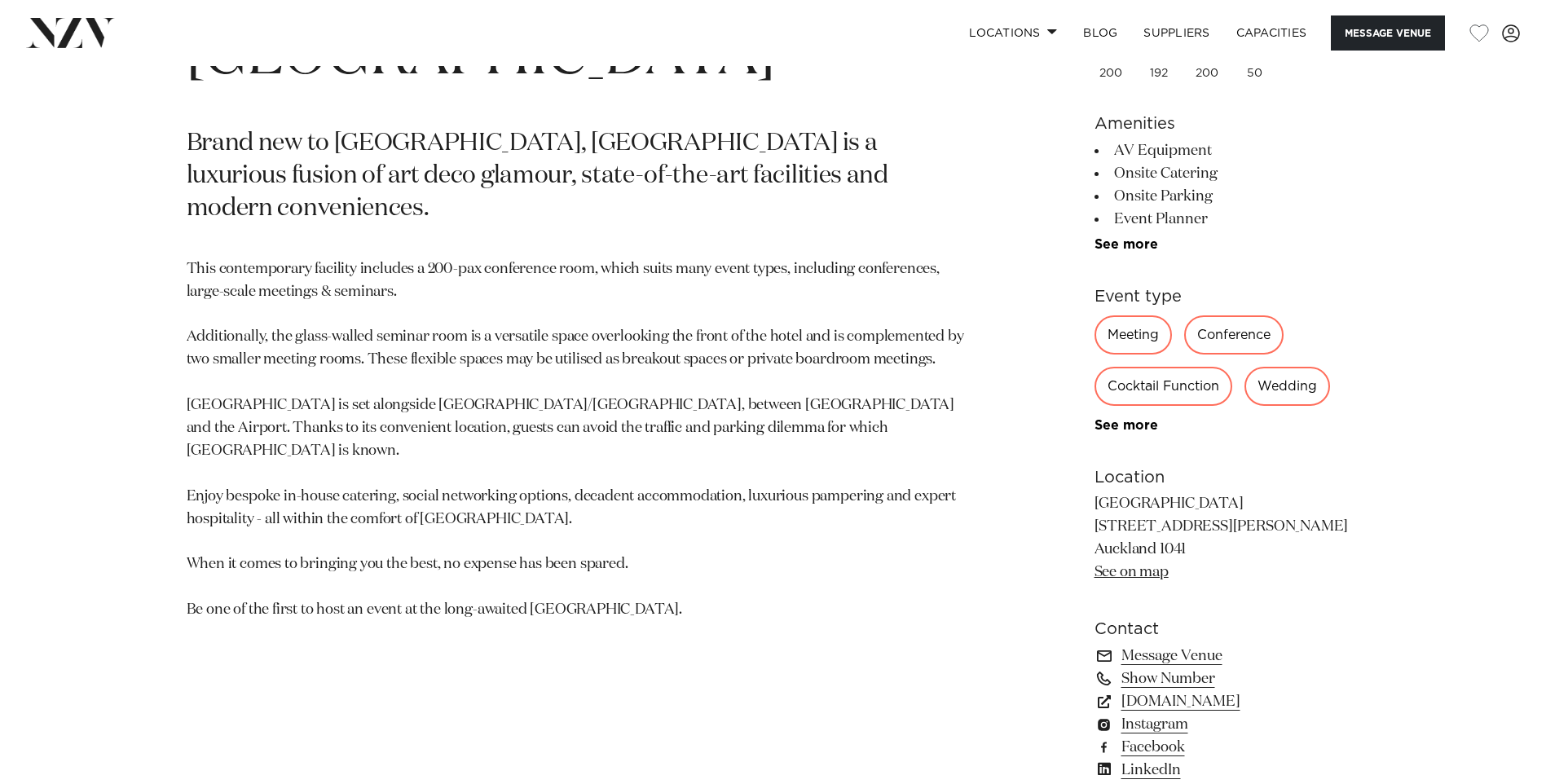
scroll to position [896, 0]
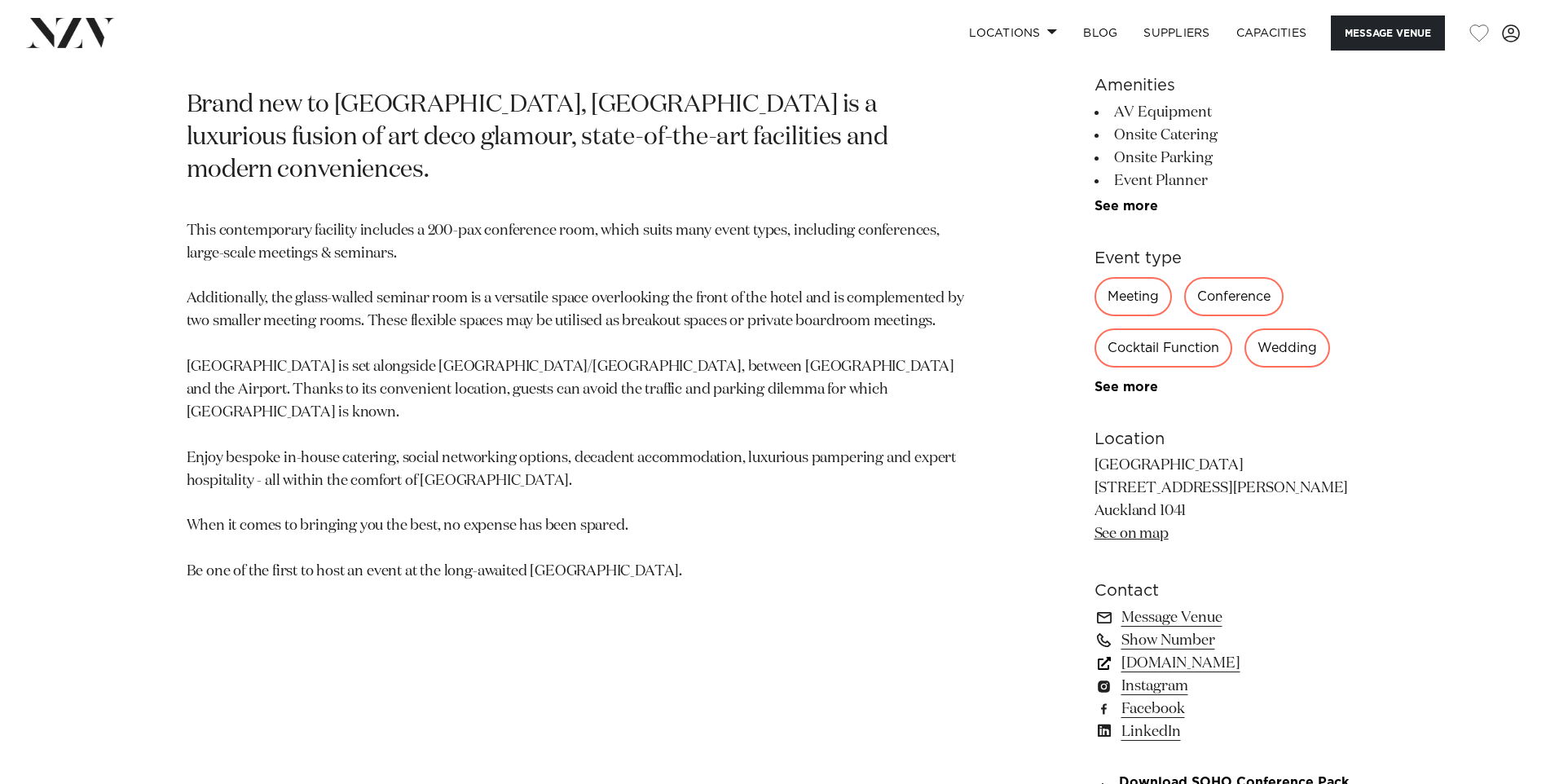
click at [1244, 662] on link "[DOMAIN_NAME]" at bounding box center [1227, 663] width 266 height 23
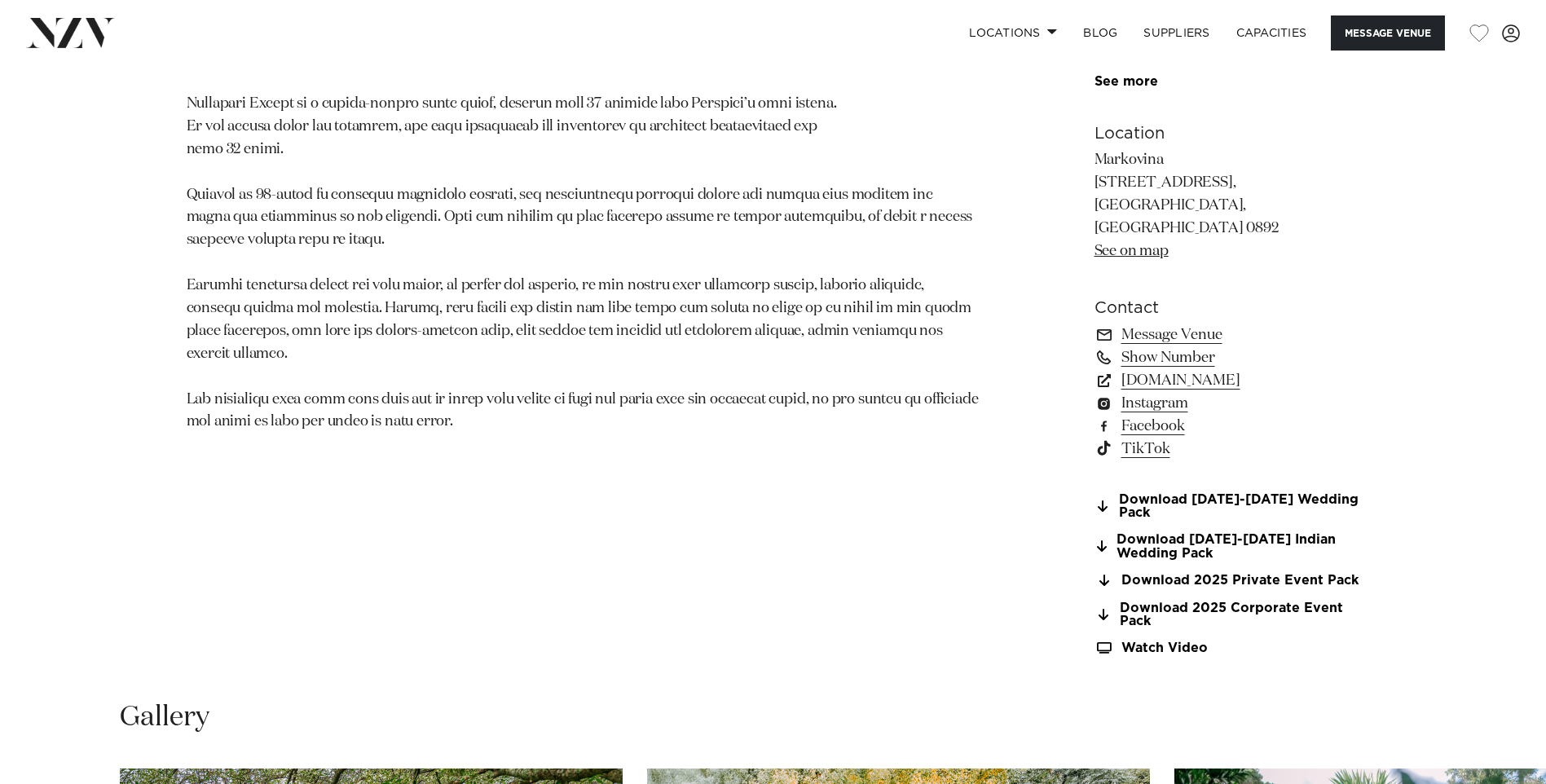
scroll to position [1059, 0]
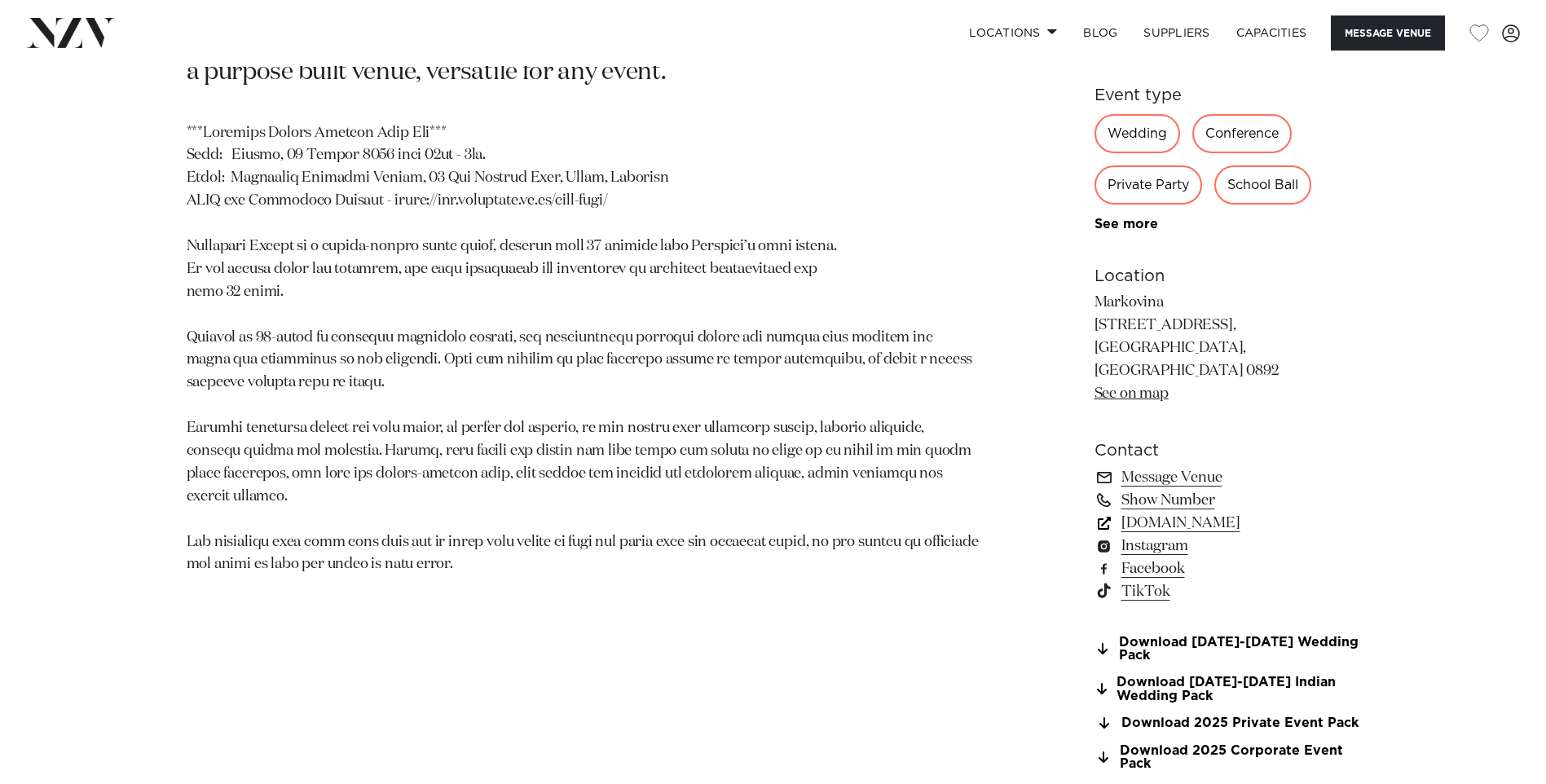
click at [1209, 512] on link "www.markovina.co.nz" at bounding box center [1227, 523] width 266 height 23
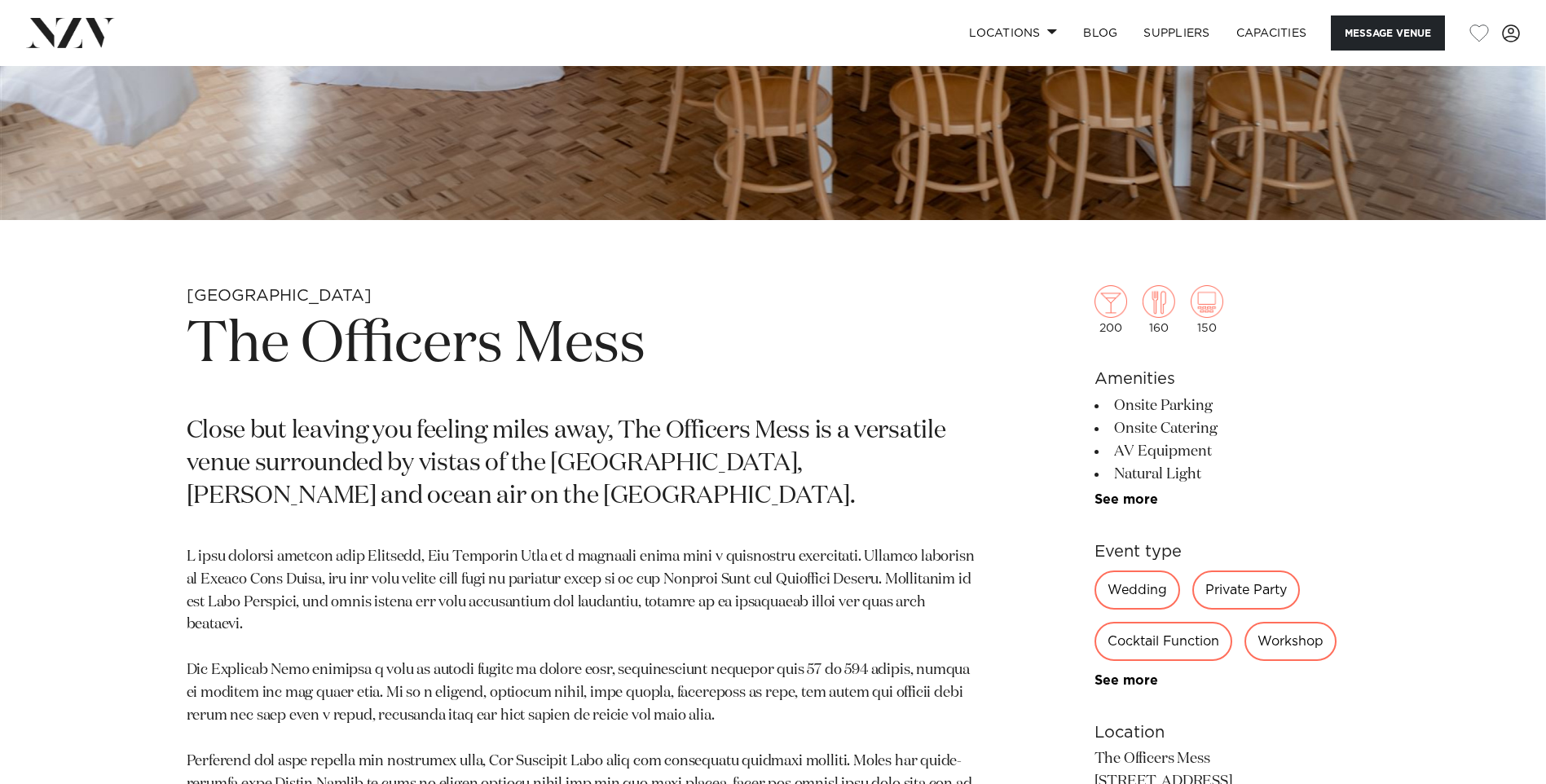
scroll to position [652, 0]
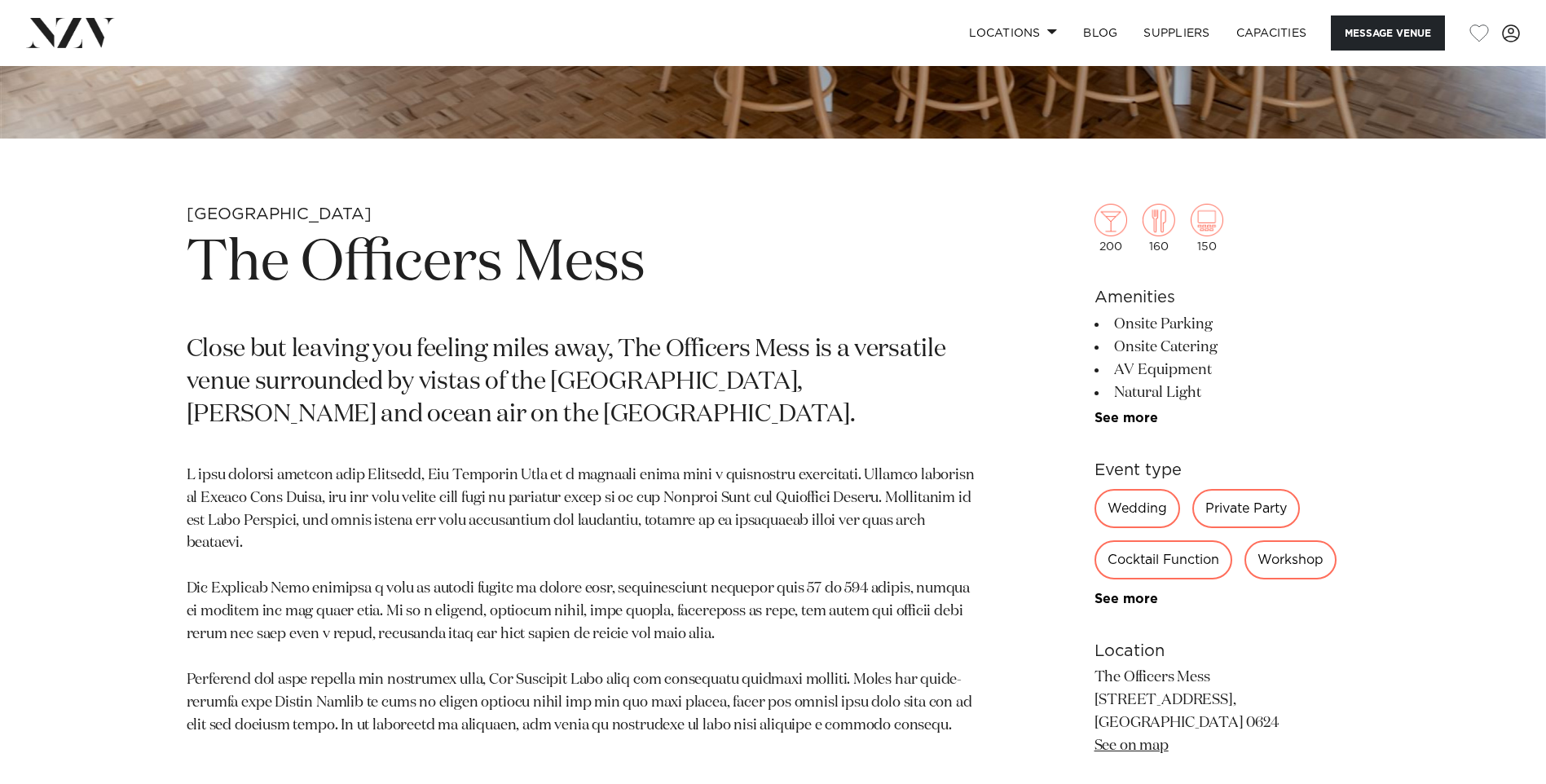
click at [1123, 744] on link "See on map" at bounding box center [1131, 746] width 74 height 15
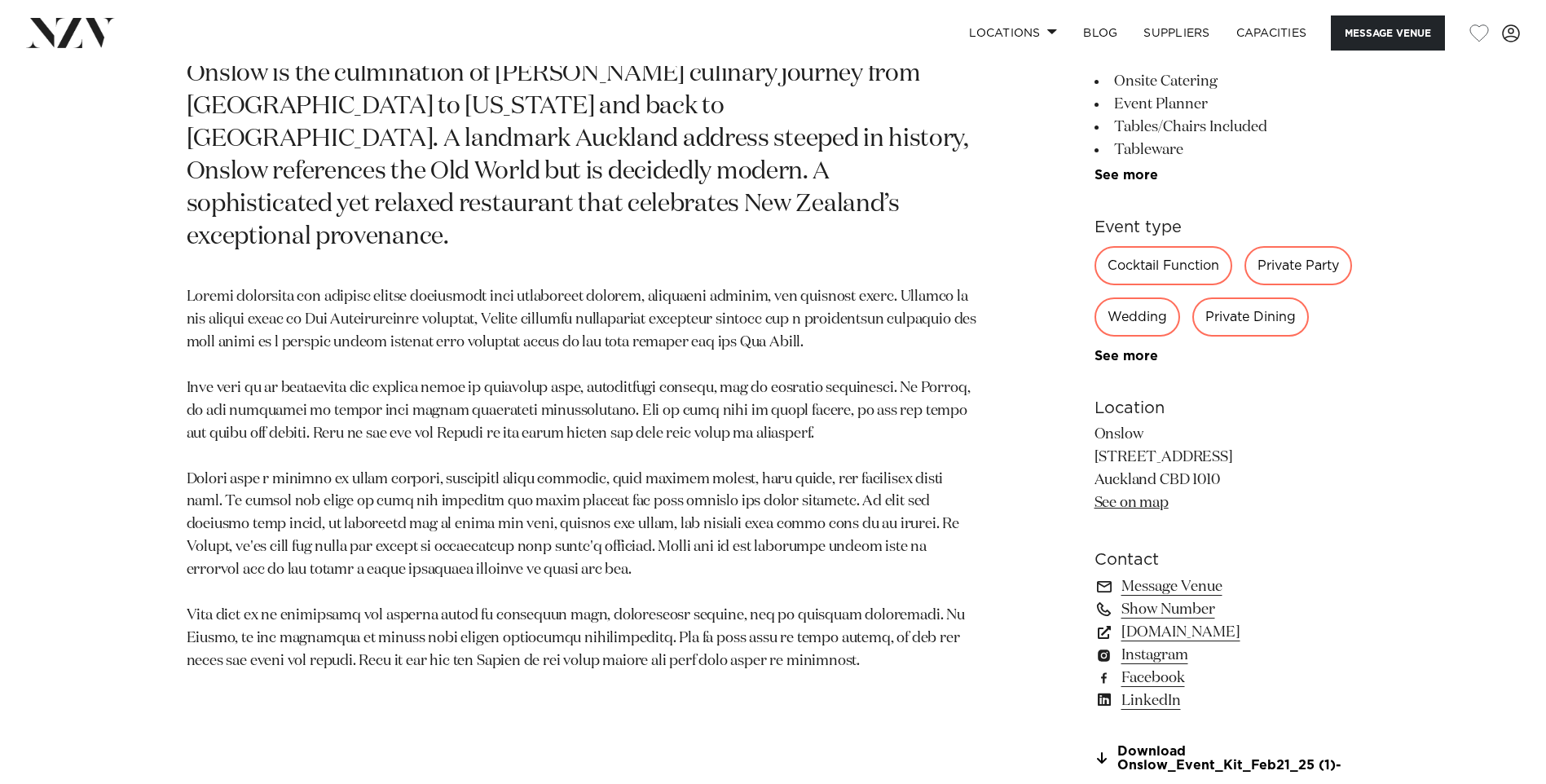
scroll to position [978, 0]
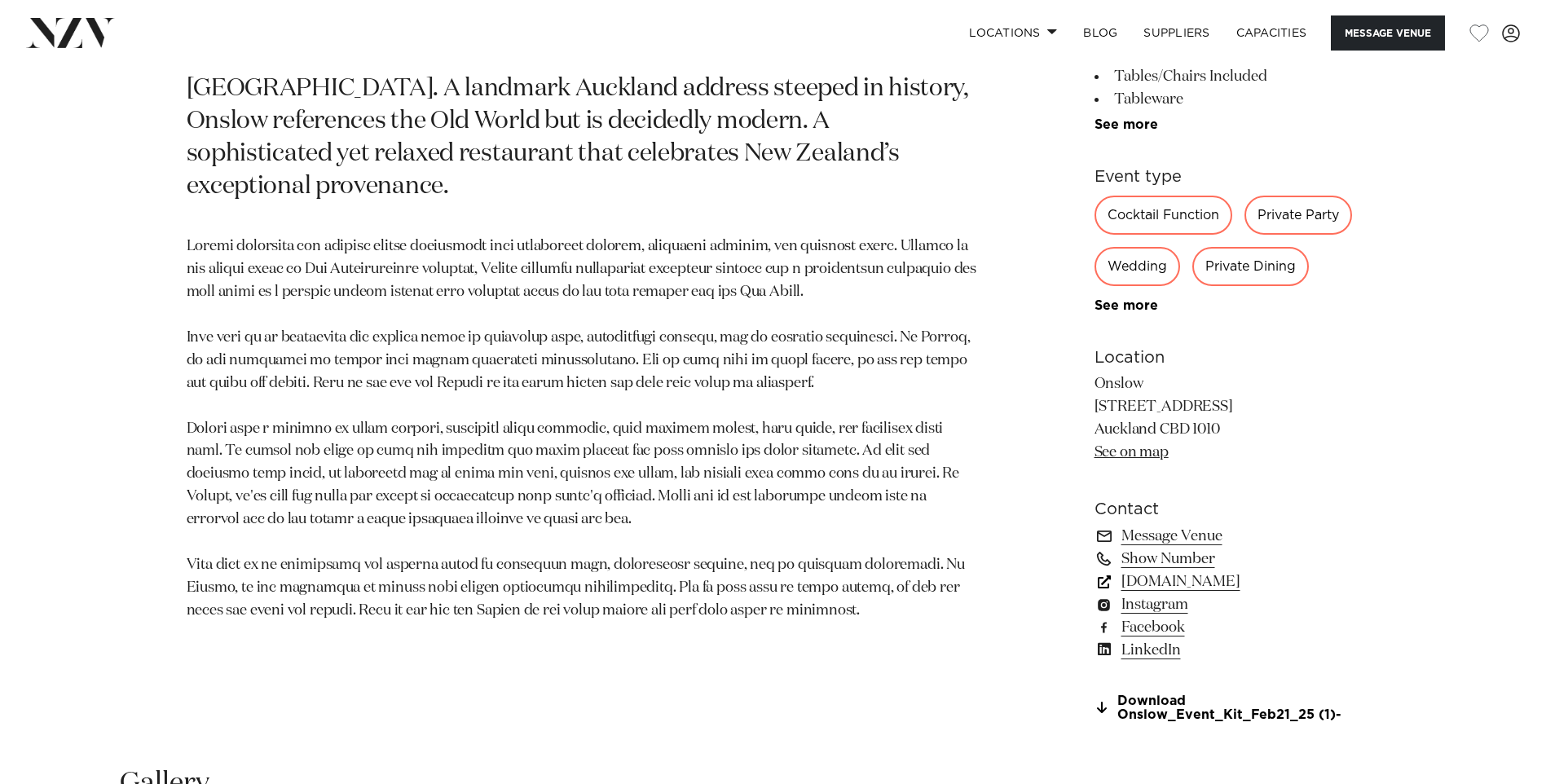
click at [1178, 579] on link "[DOMAIN_NAME]" at bounding box center [1227, 582] width 266 height 23
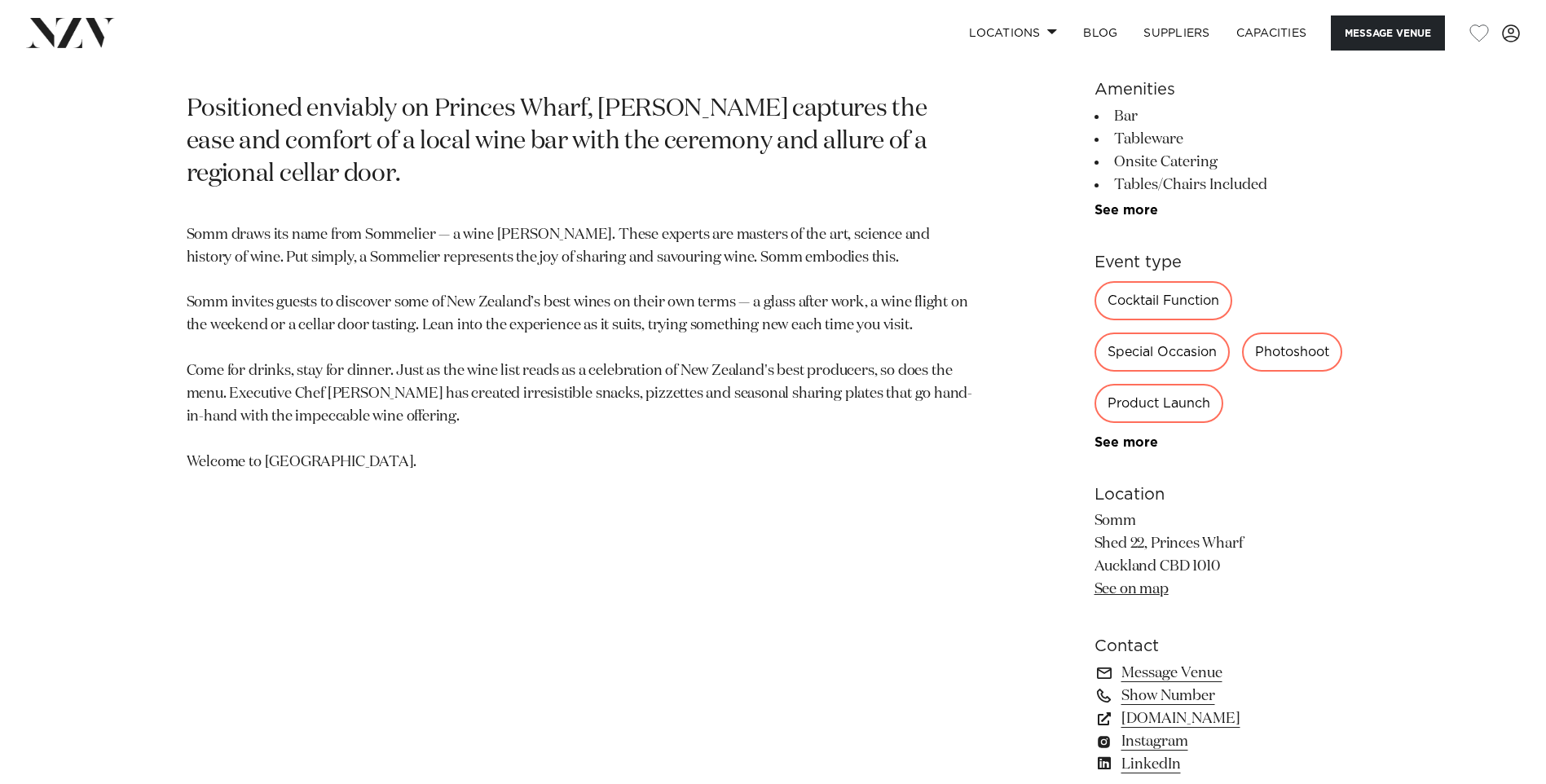
scroll to position [978, 0]
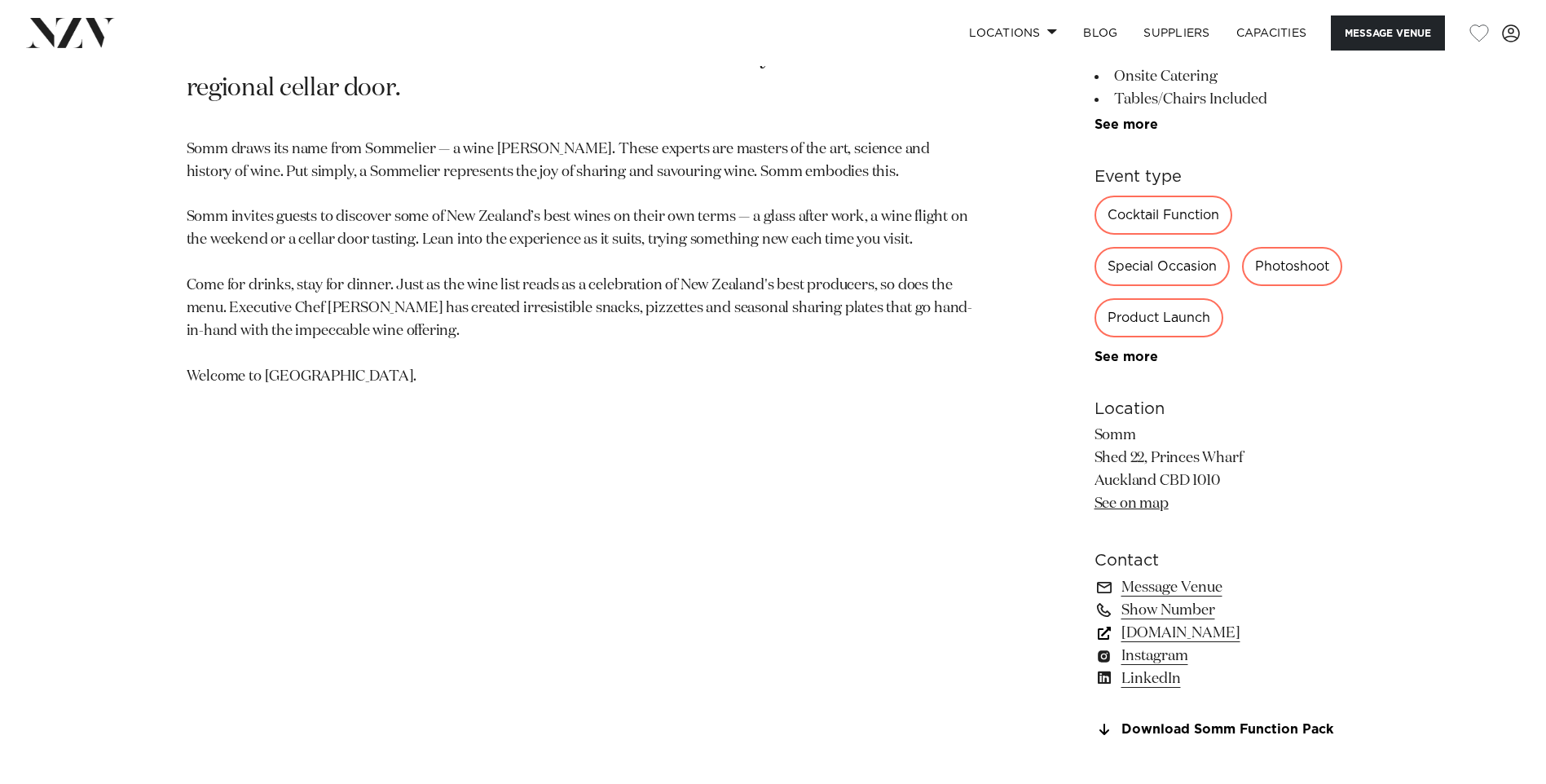
click at [1245, 632] on link "[DOMAIN_NAME]" at bounding box center [1227, 633] width 266 height 23
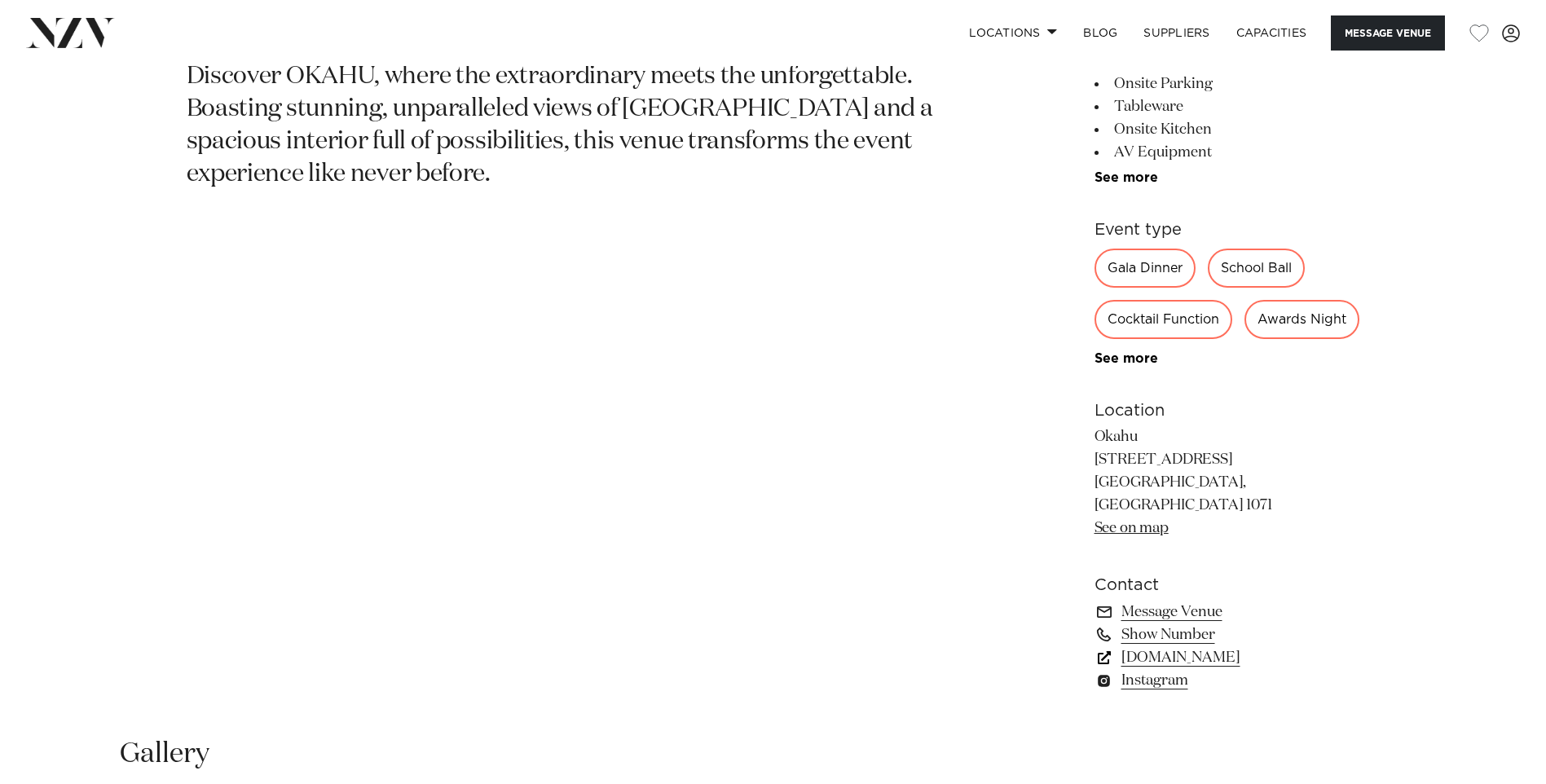
scroll to position [896, 0]
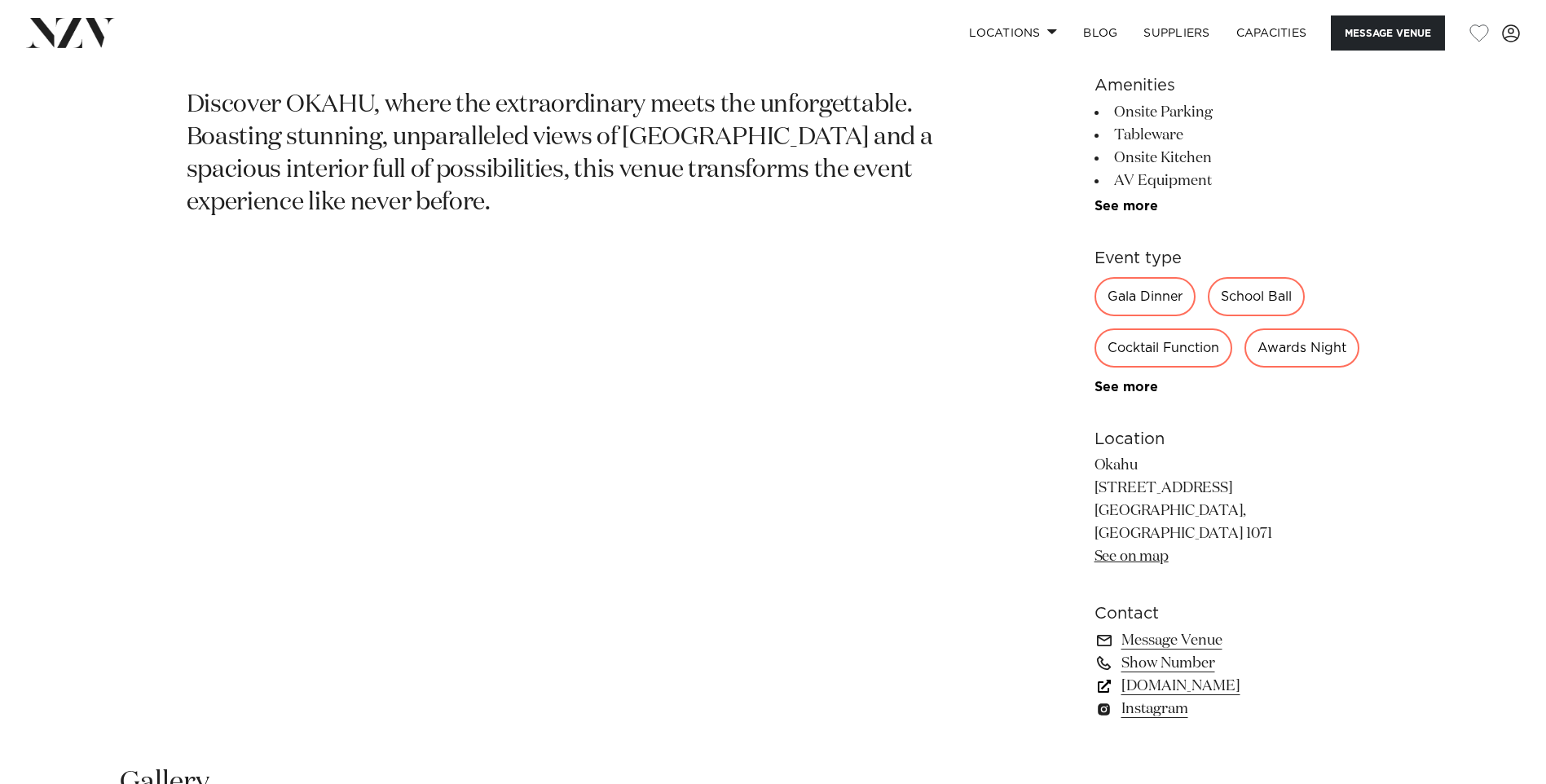
click at [1170, 698] on link "www.okahubay.com" at bounding box center [1227, 686] width 266 height 23
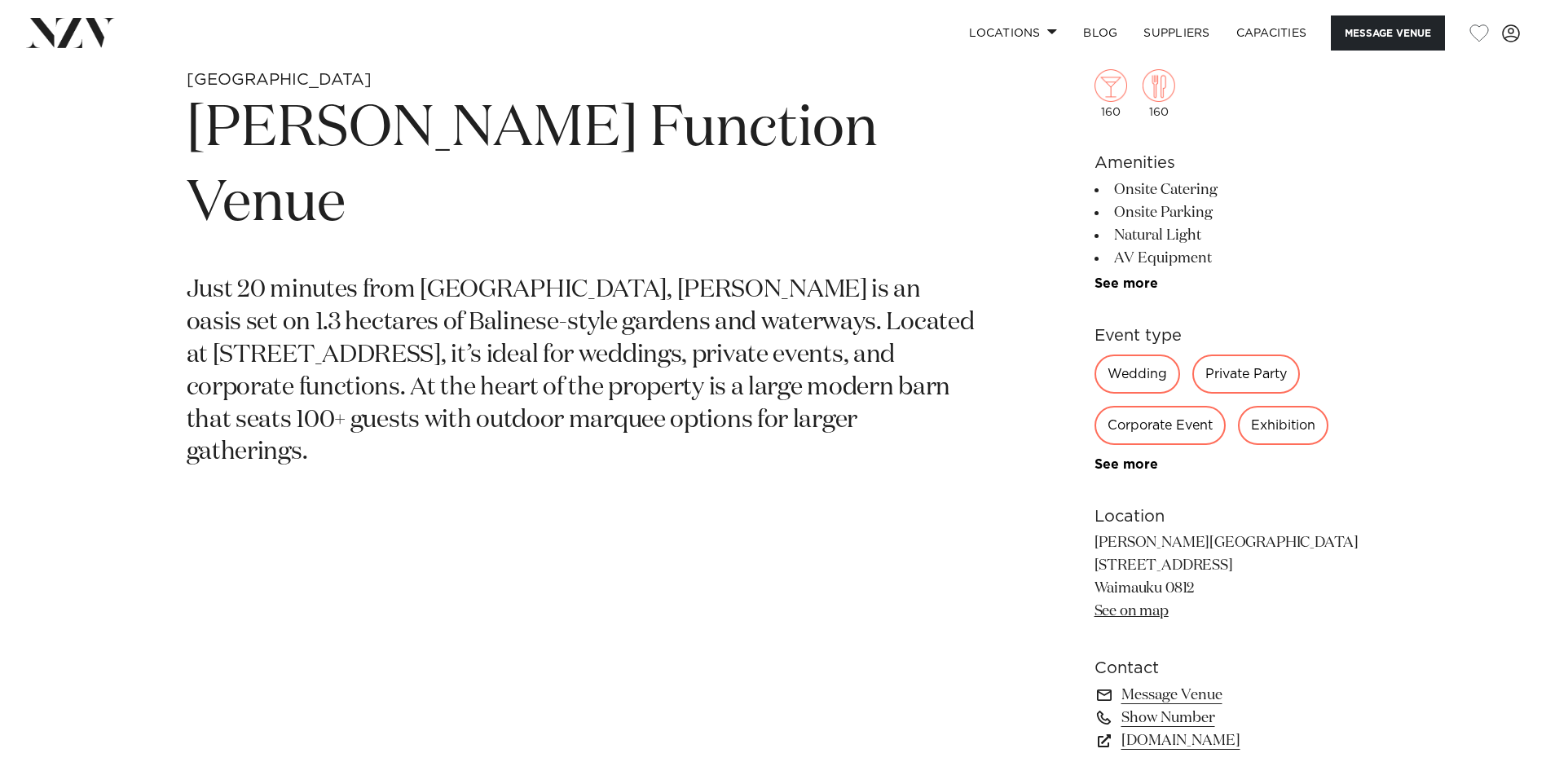
scroll to position [815, 0]
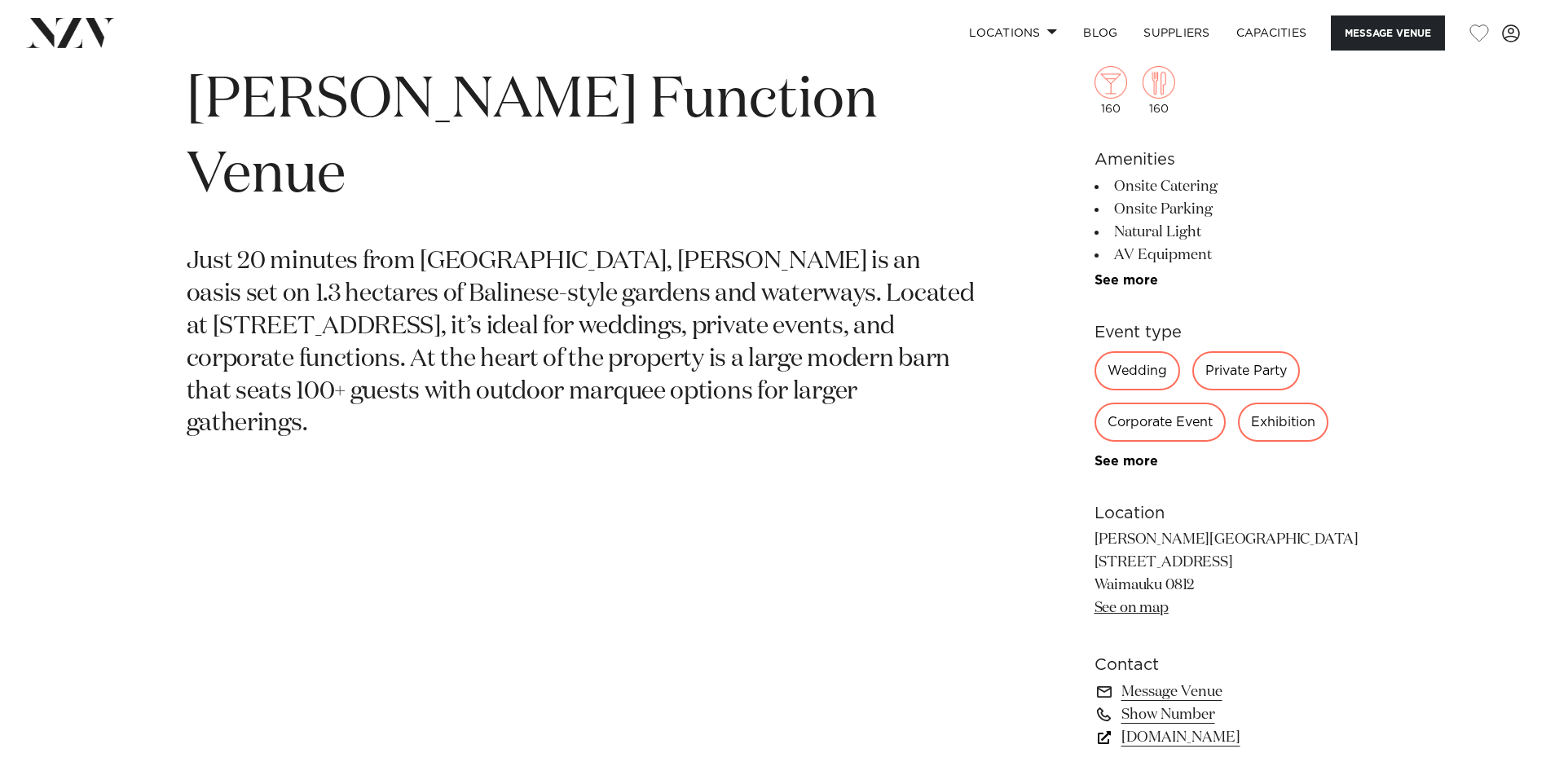
click at [1200, 738] on link "[DOMAIN_NAME]" at bounding box center [1227, 738] width 266 height 23
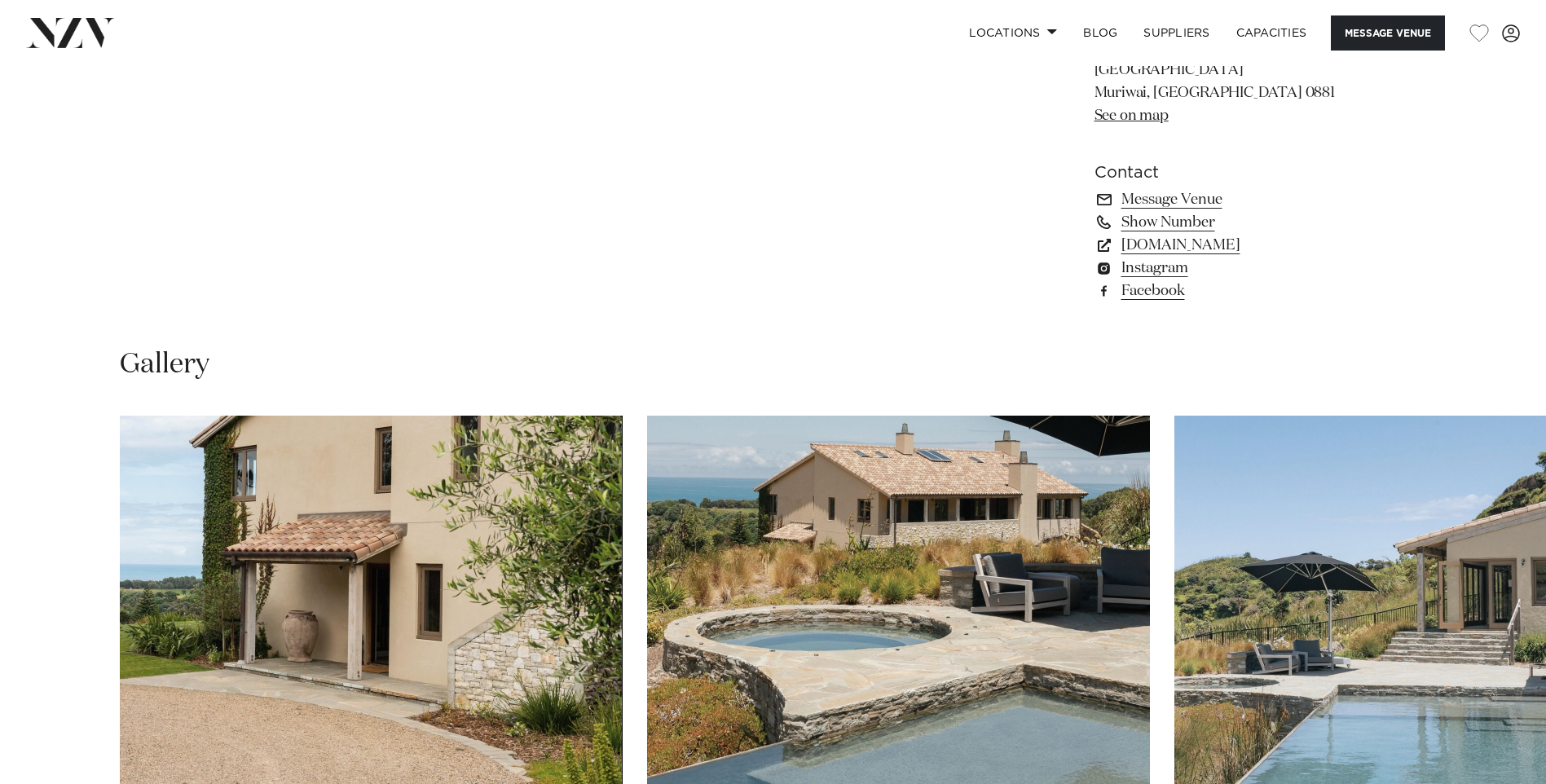
scroll to position [1222, 0]
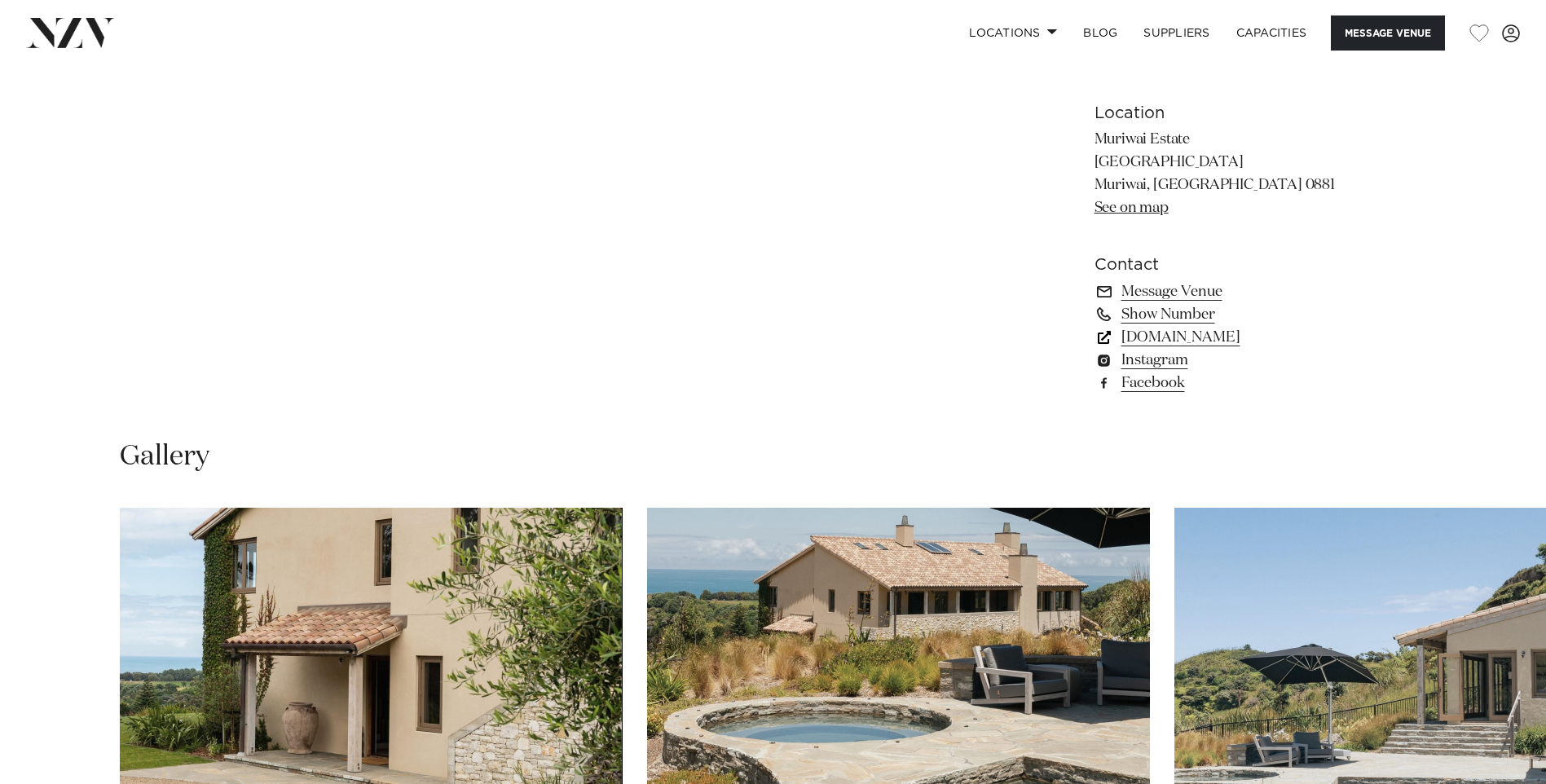
click at [1227, 339] on link "muriwaiestate.co.nz" at bounding box center [1227, 337] width 266 height 23
click at [1131, 205] on link "See on map" at bounding box center [1131, 208] width 74 height 15
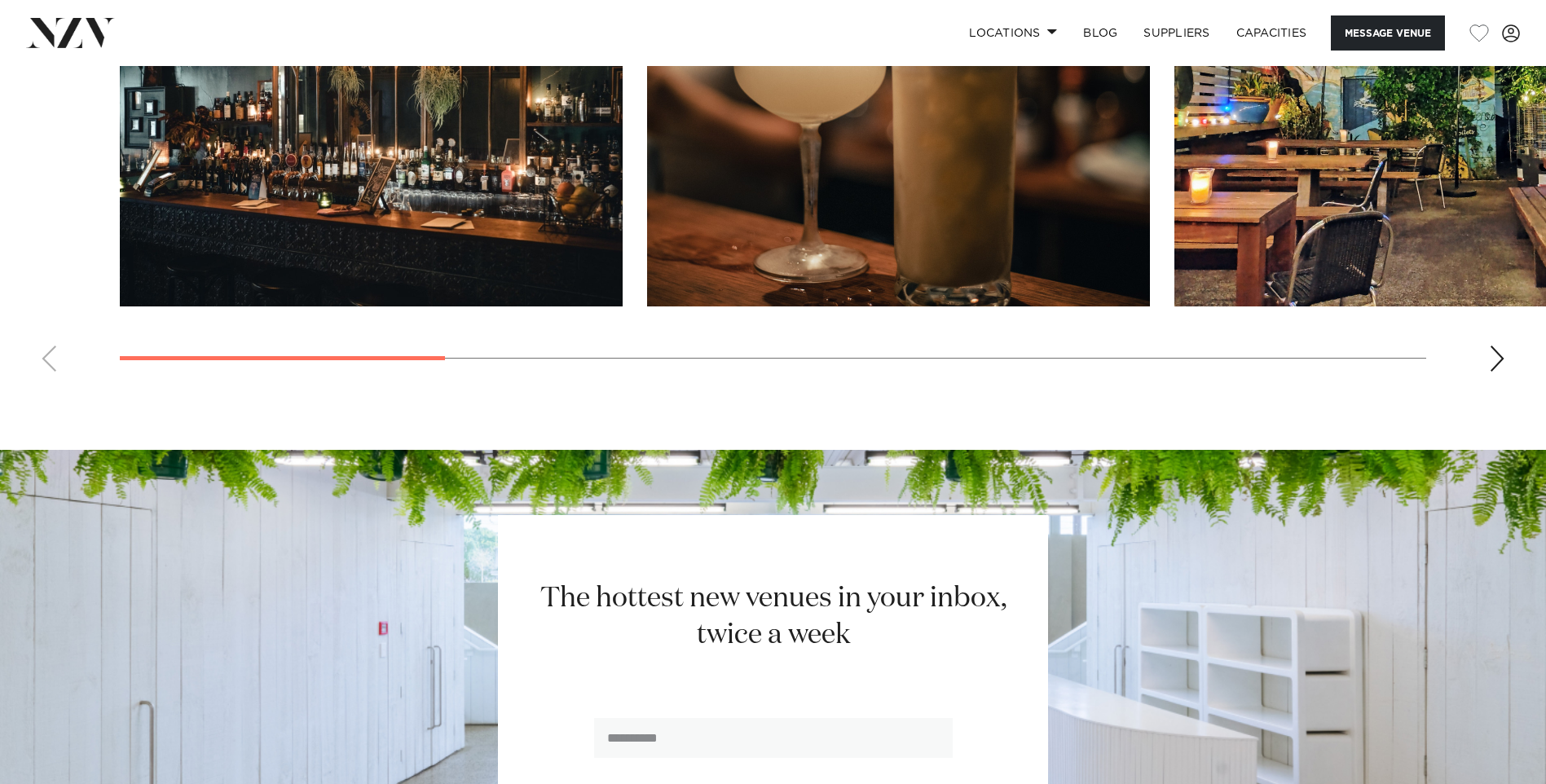
scroll to position [2200, 0]
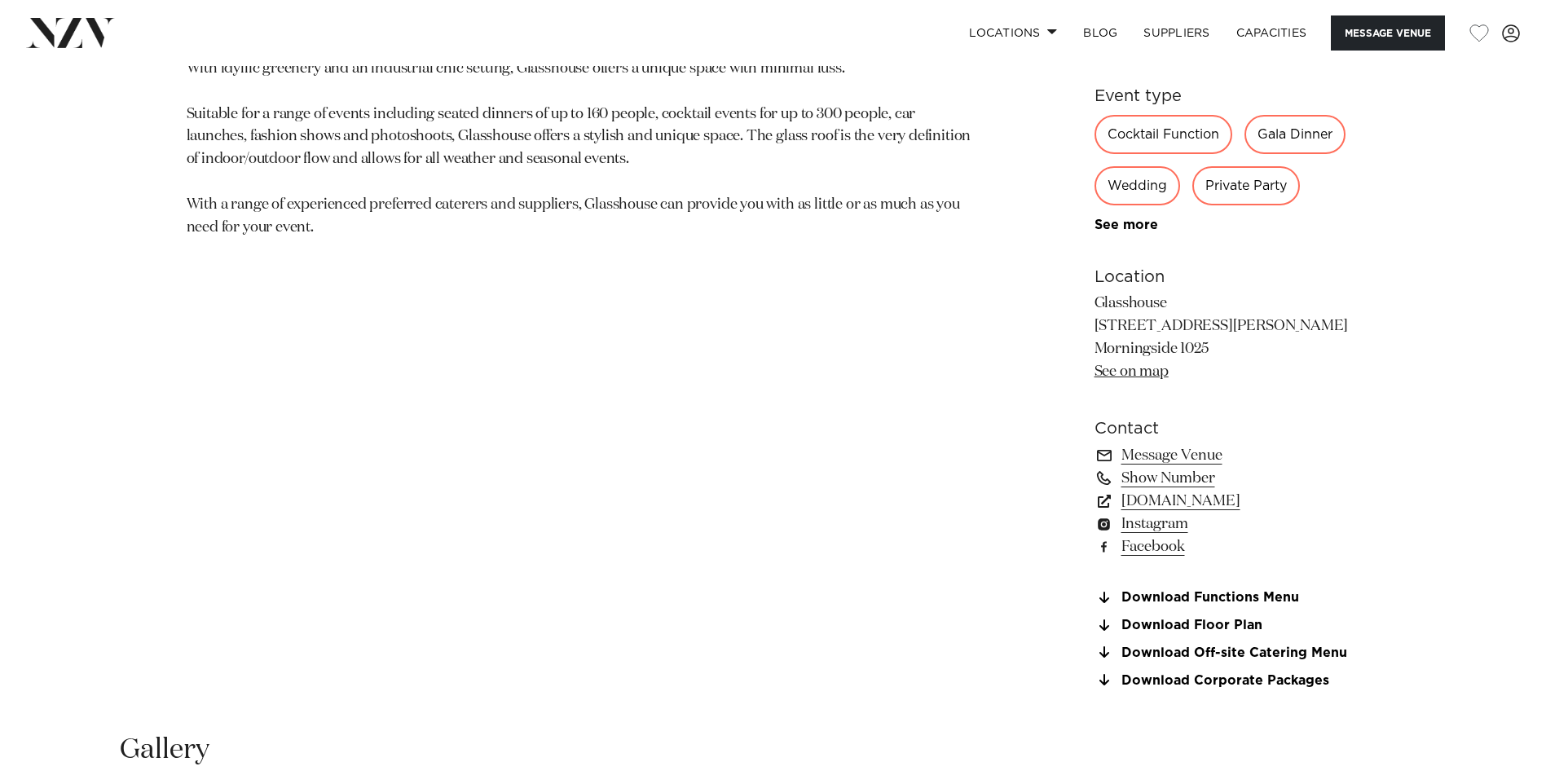
scroll to position [1059, 0]
click at [1209, 504] on link "glasshouse.net.nz" at bounding box center [1227, 500] width 266 height 23
click at [1240, 678] on link "Download Corporate Packages" at bounding box center [1227, 680] width 266 height 15
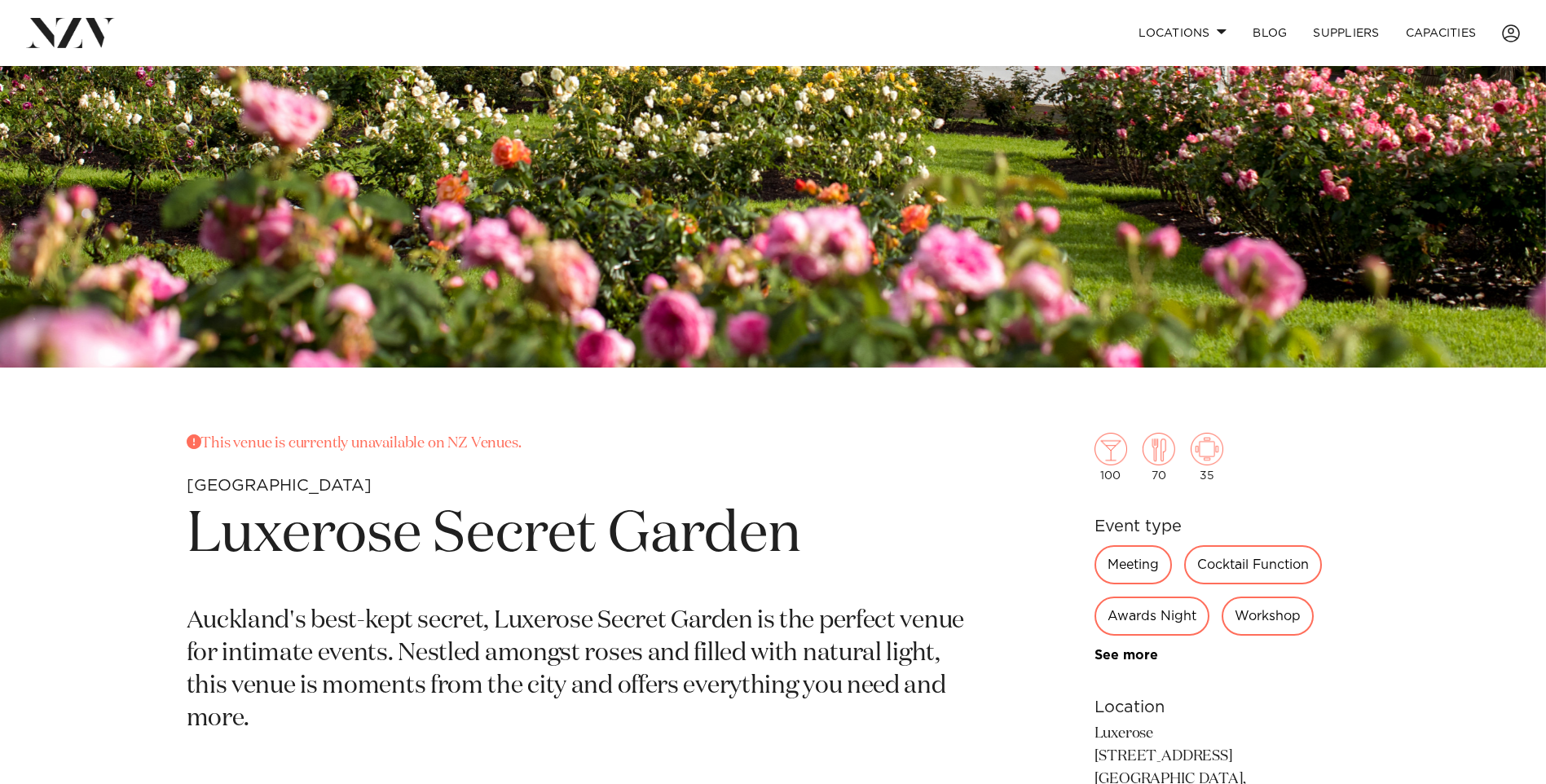
scroll to position [453, 0]
